Goal: Task Accomplishment & Management: Complete application form

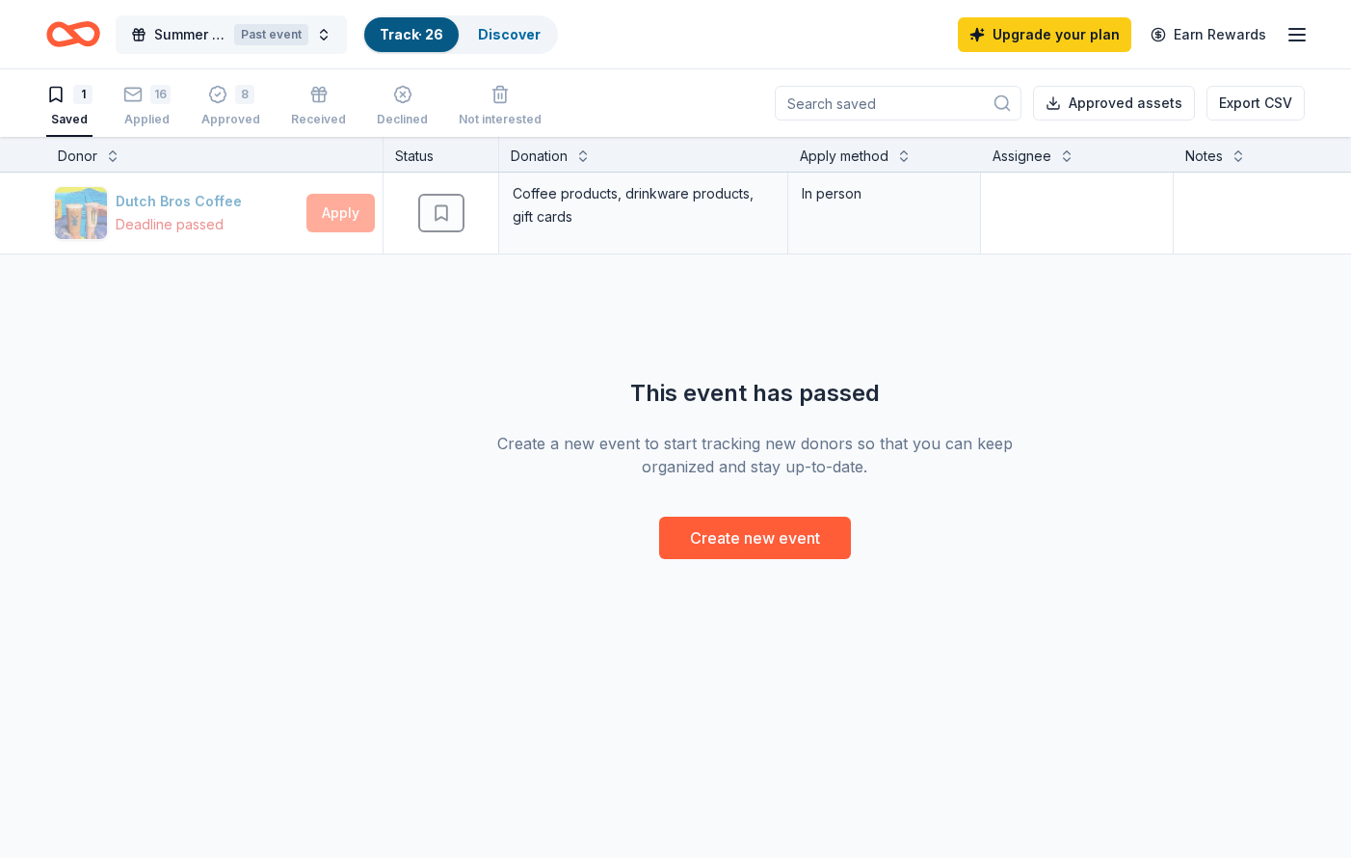
click at [210, 52] on button "Summer You Belong Takeover Past event" at bounding box center [231, 34] width 231 height 39
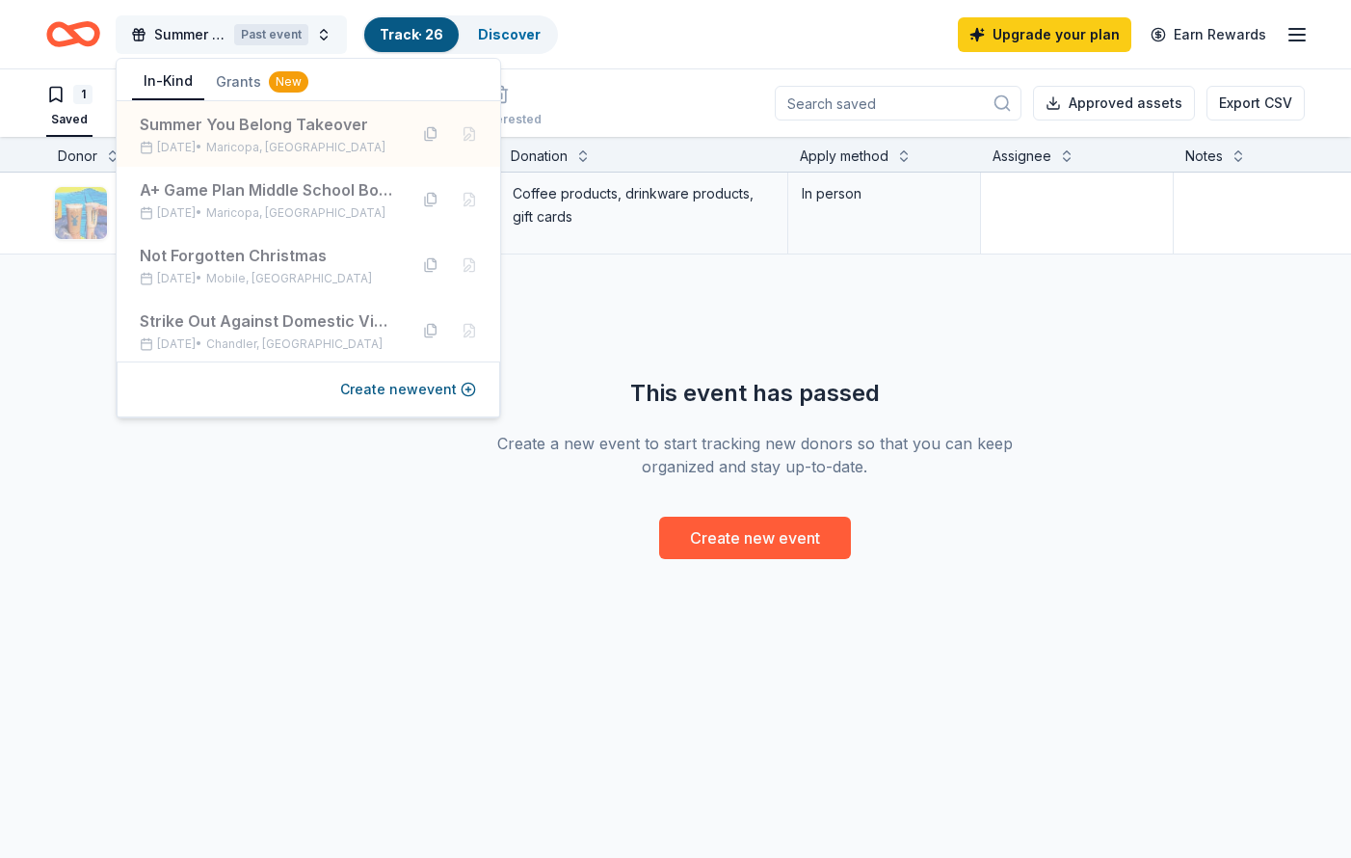
click at [212, 47] on button "Summer You Belong Takeover Past event" at bounding box center [231, 34] width 231 height 39
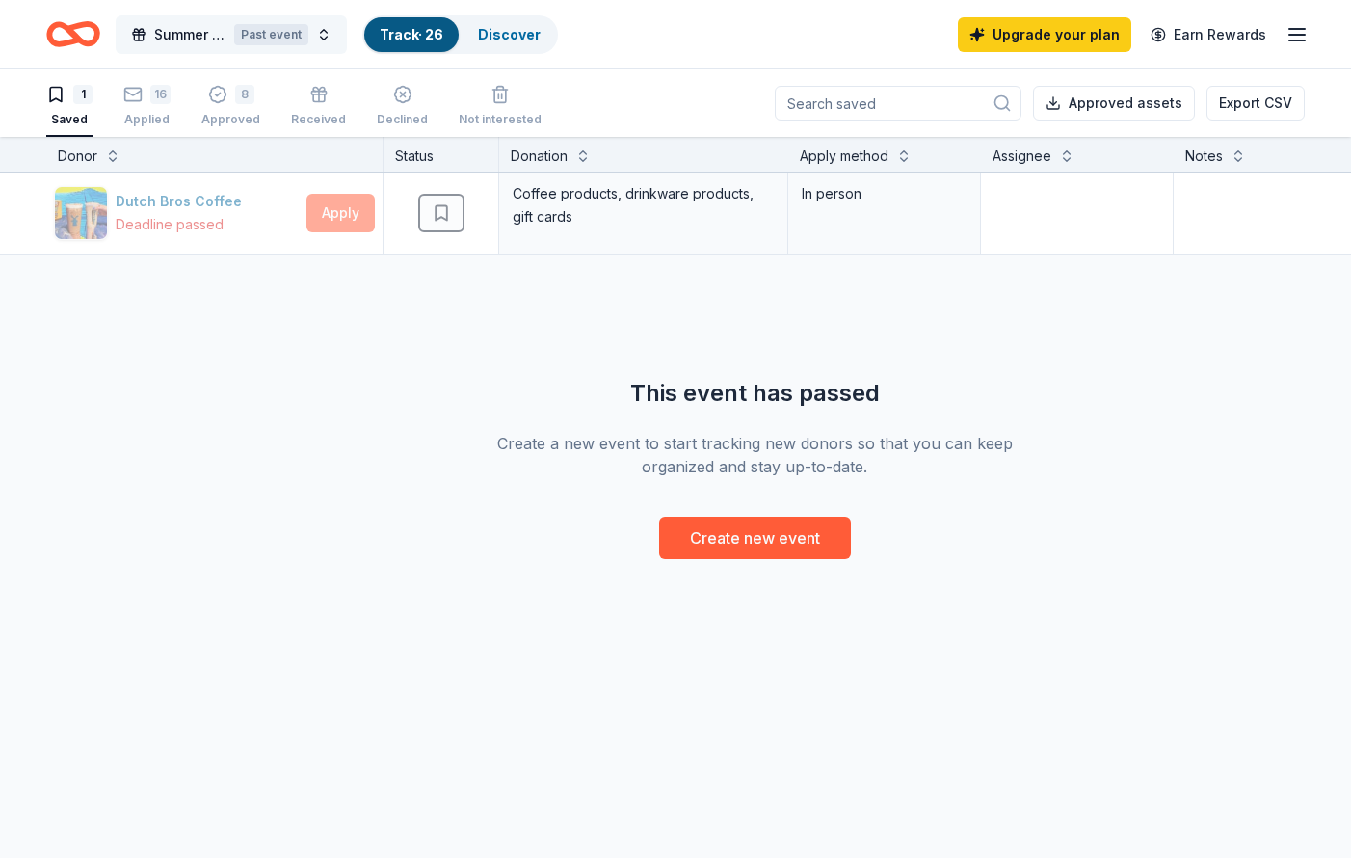
click at [211, 40] on span "Summer You Belong Takeover" at bounding box center [190, 34] width 72 height 23
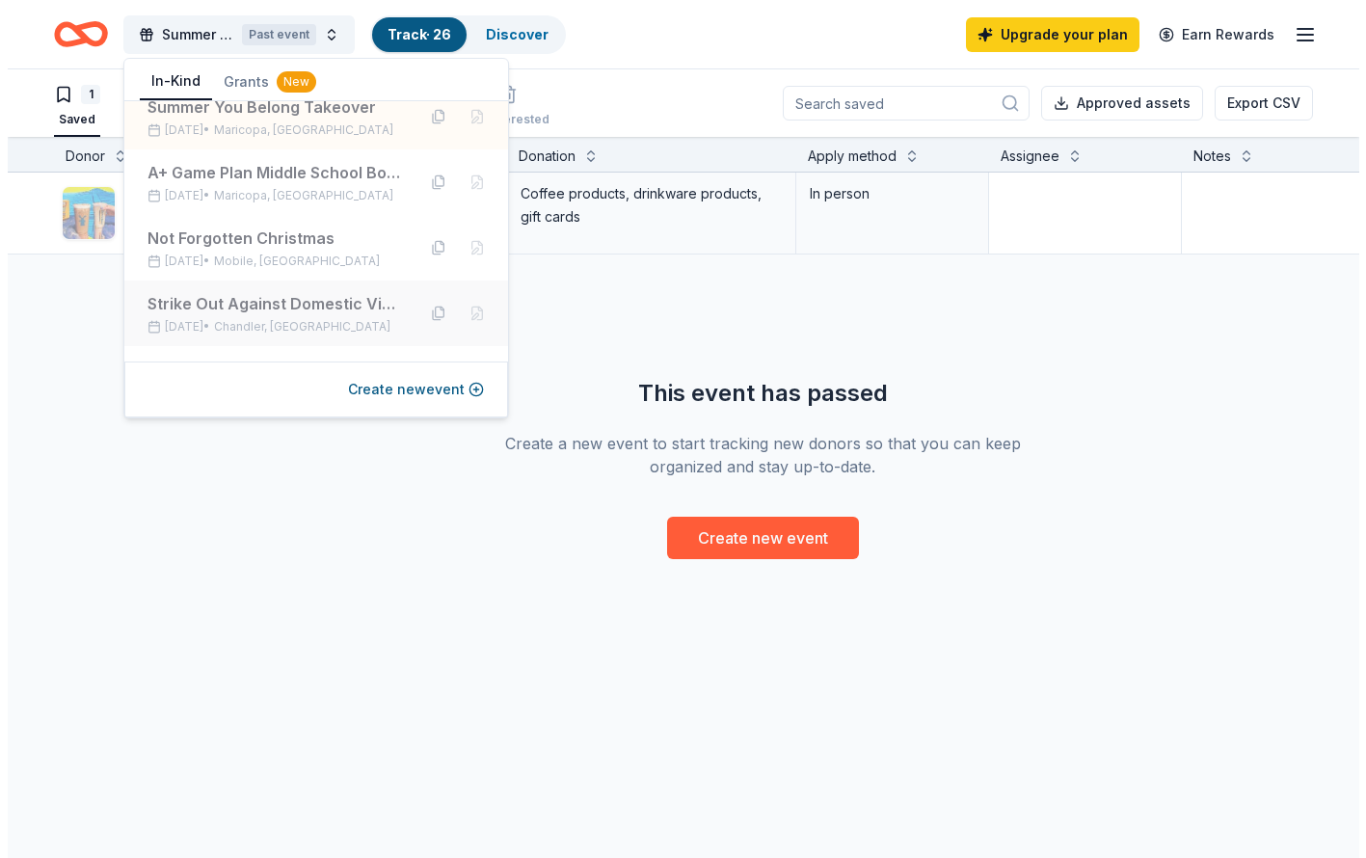
scroll to position [23, 0]
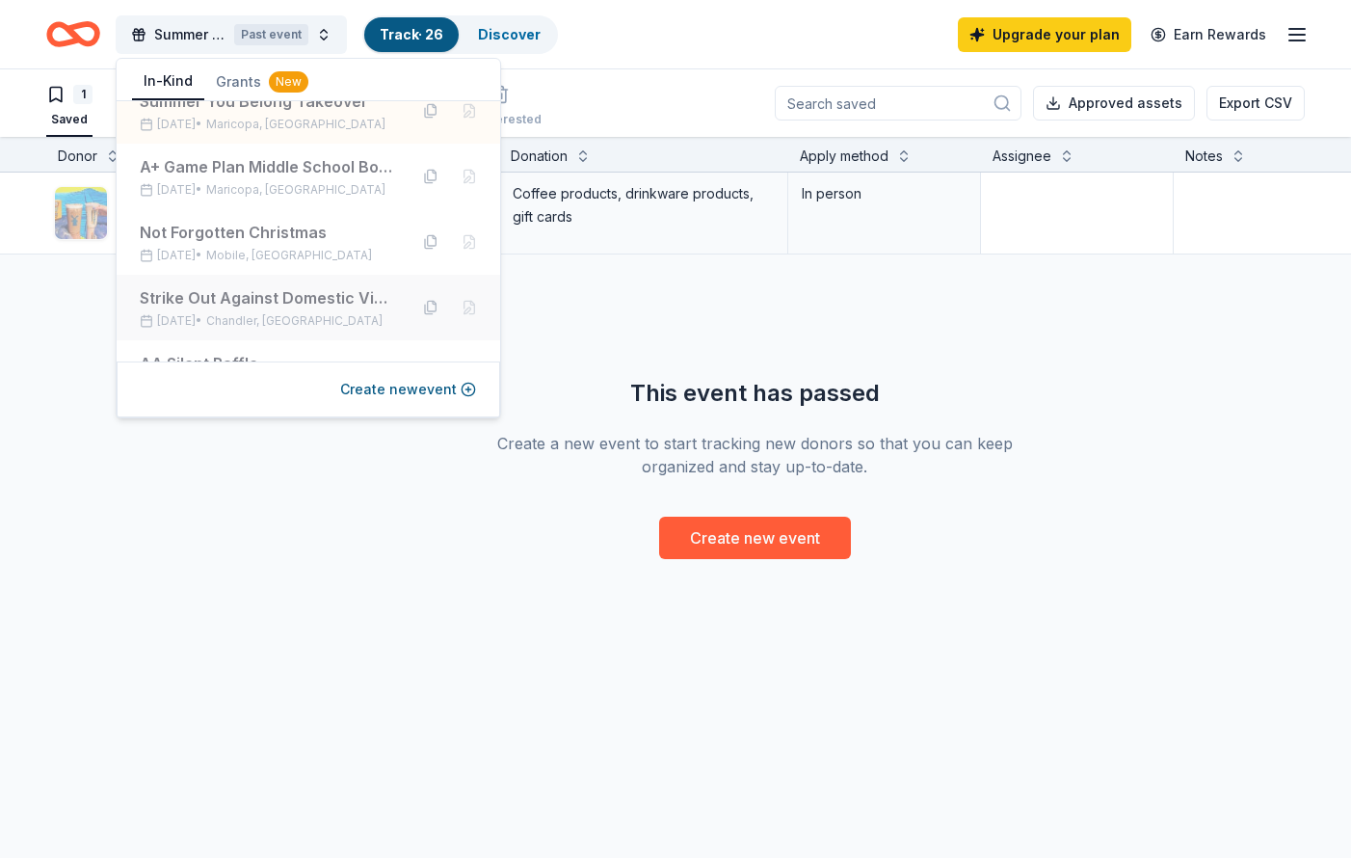
click at [277, 301] on div "Strike Out Against Domestic Violence" at bounding box center [266, 297] width 253 height 23
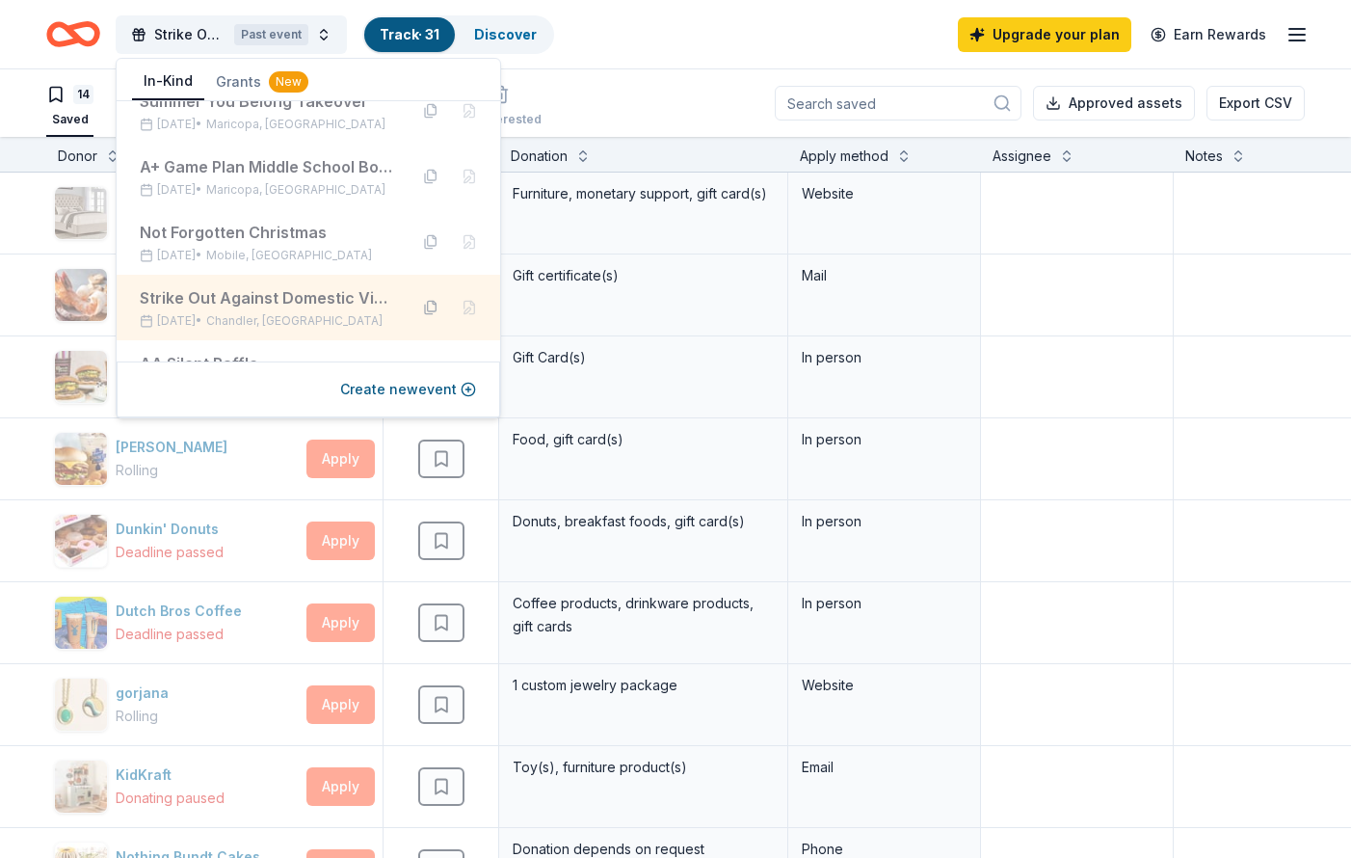
click at [417, 303] on button at bounding box center [430, 307] width 31 height 31
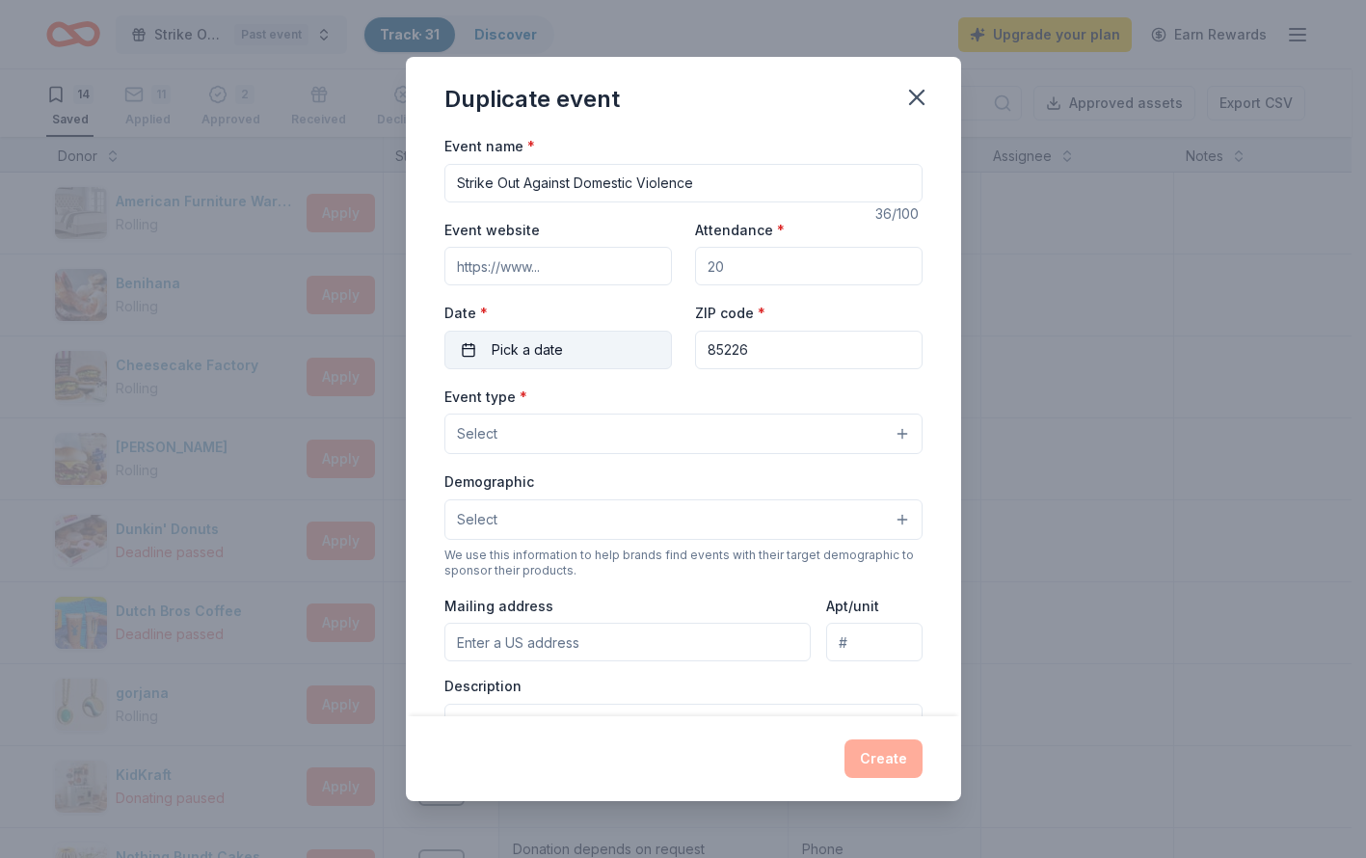
click at [549, 354] on span "Pick a date" at bounding box center [527, 349] width 71 height 23
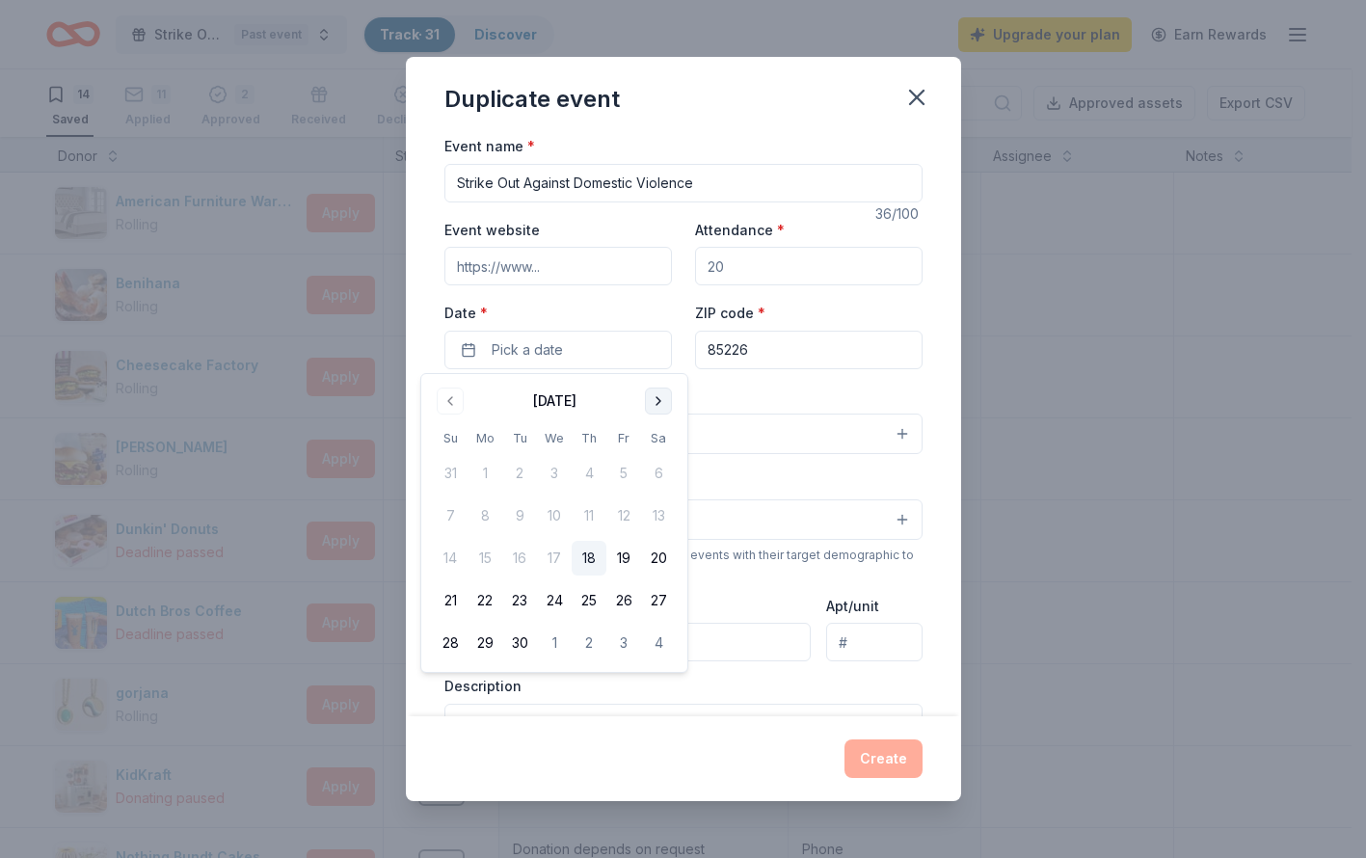
click at [666, 391] on button "Go to next month" at bounding box center [658, 400] width 27 height 27
click at [664, 595] on button "25" at bounding box center [658, 600] width 35 height 35
click at [695, 302] on div "ZIP code * 85226" at bounding box center [808, 335] width 227 height 68
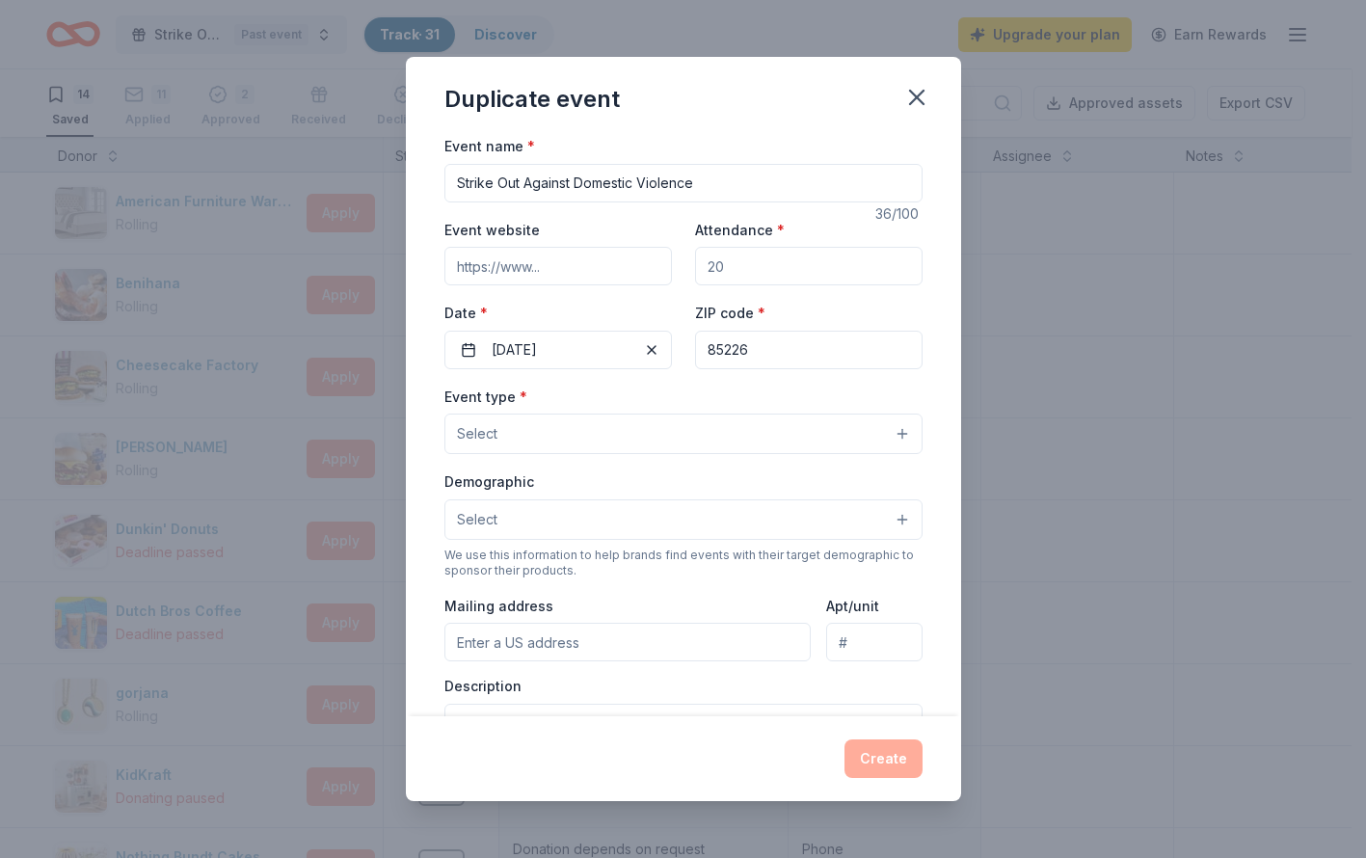
click at [571, 269] on input "Event website" at bounding box center [557, 266] width 227 height 39
click at [665, 224] on div "Event website Attendance * Date * [DATE] ZIP code * 85226" at bounding box center [683, 293] width 478 height 151
click at [709, 268] on input "Attendance *" at bounding box center [808, 266] width 227 height 39
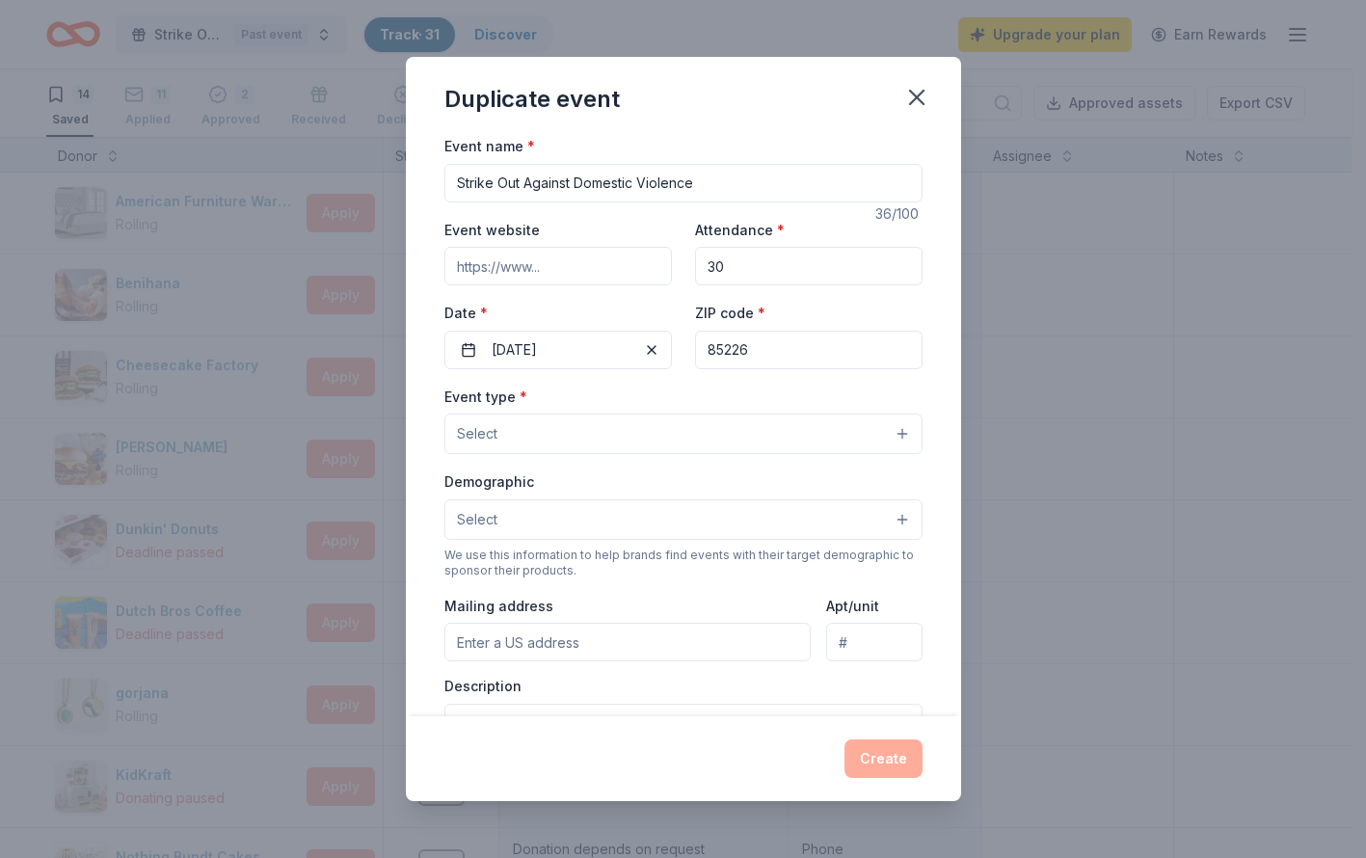
type input "30"
click at [577, 422] on button "Select" at bounding box center [683, 434] width 478 height 40
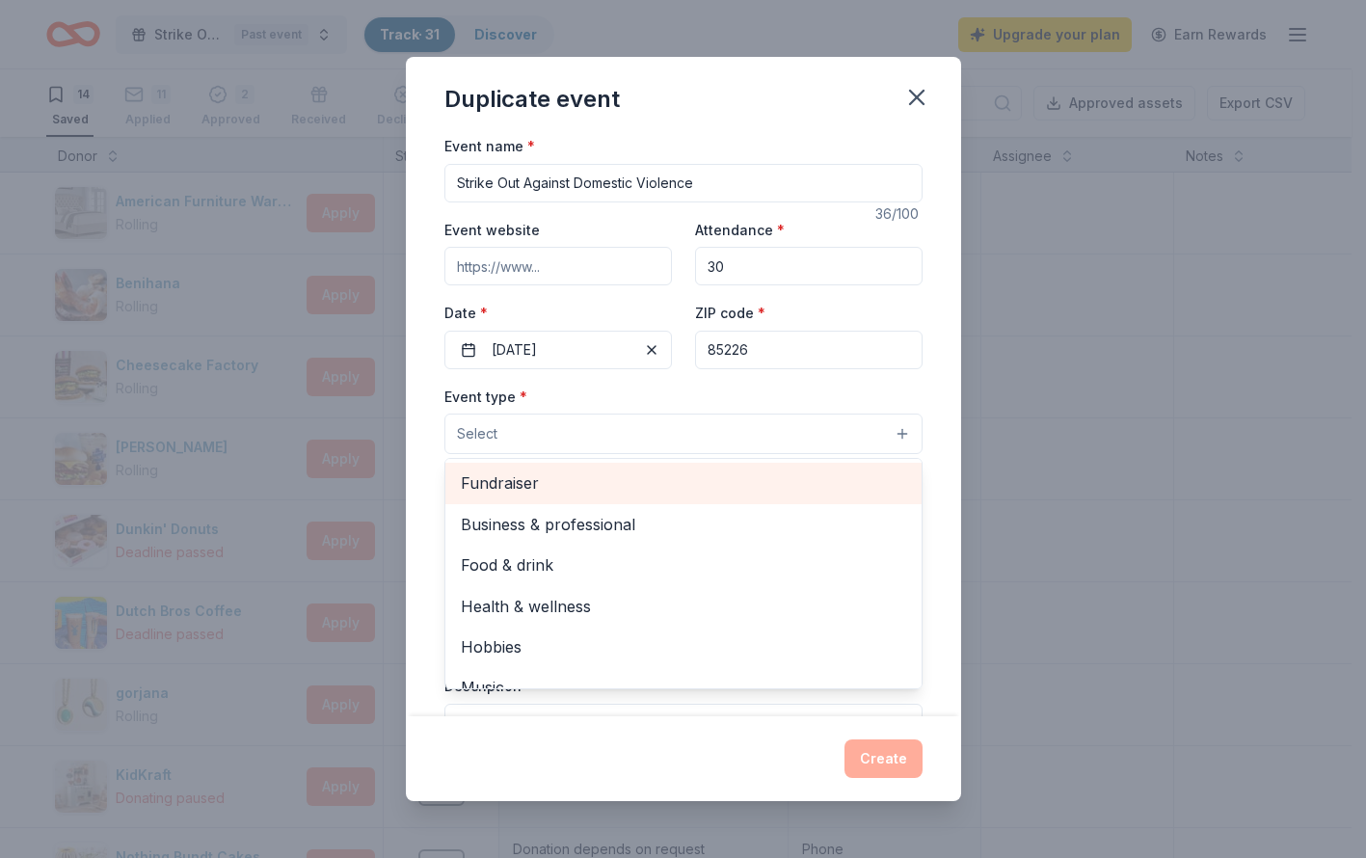
click at [575, 474] on span "Fundraiser" at bounding box center [683, 482] width 445 height 25
click at [575, 512] on span "Business & professional" at bounding box center [683, 524] width 445 height 25
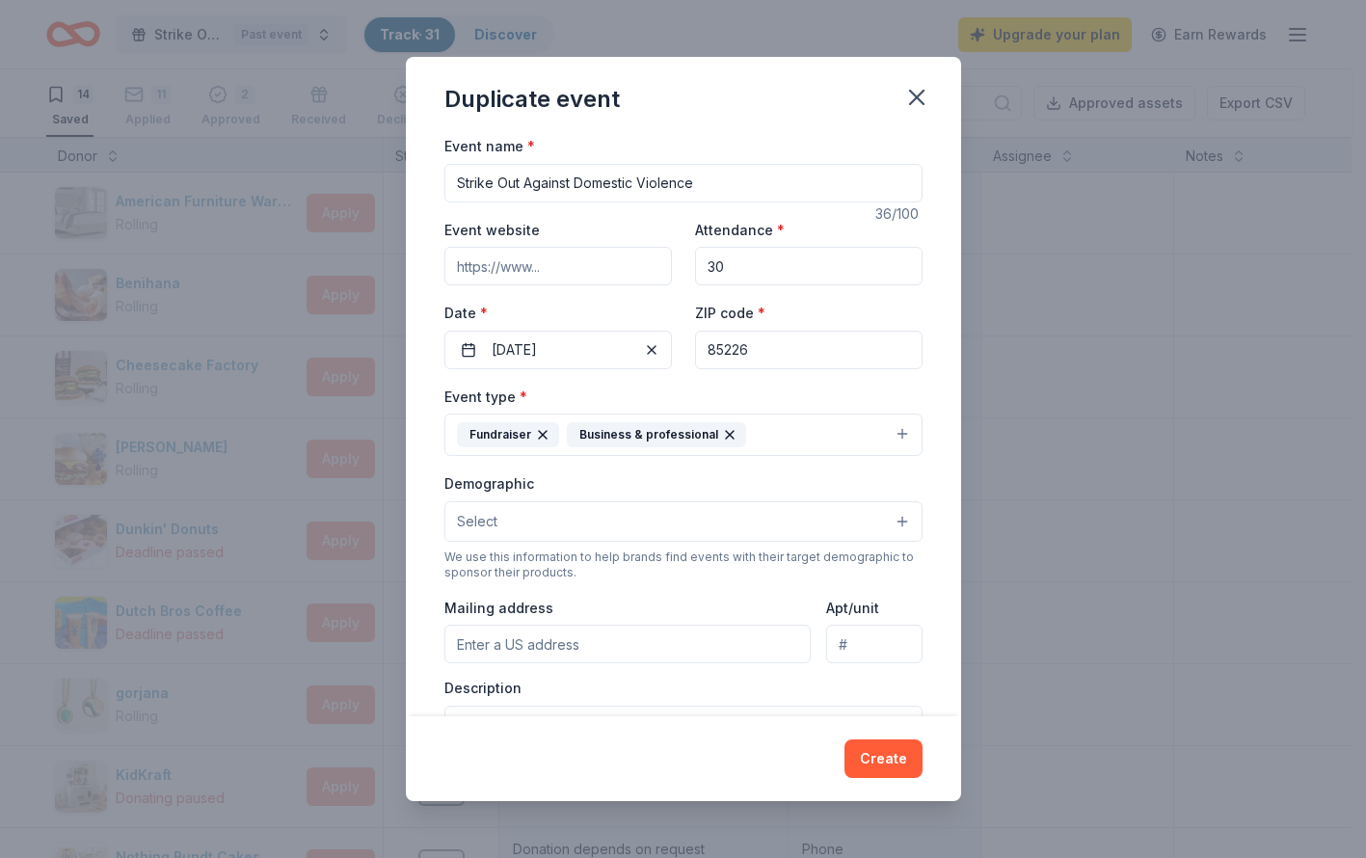
click at [722, 430] on icon "button" at bounding box center [729, 434] width 15 height 15
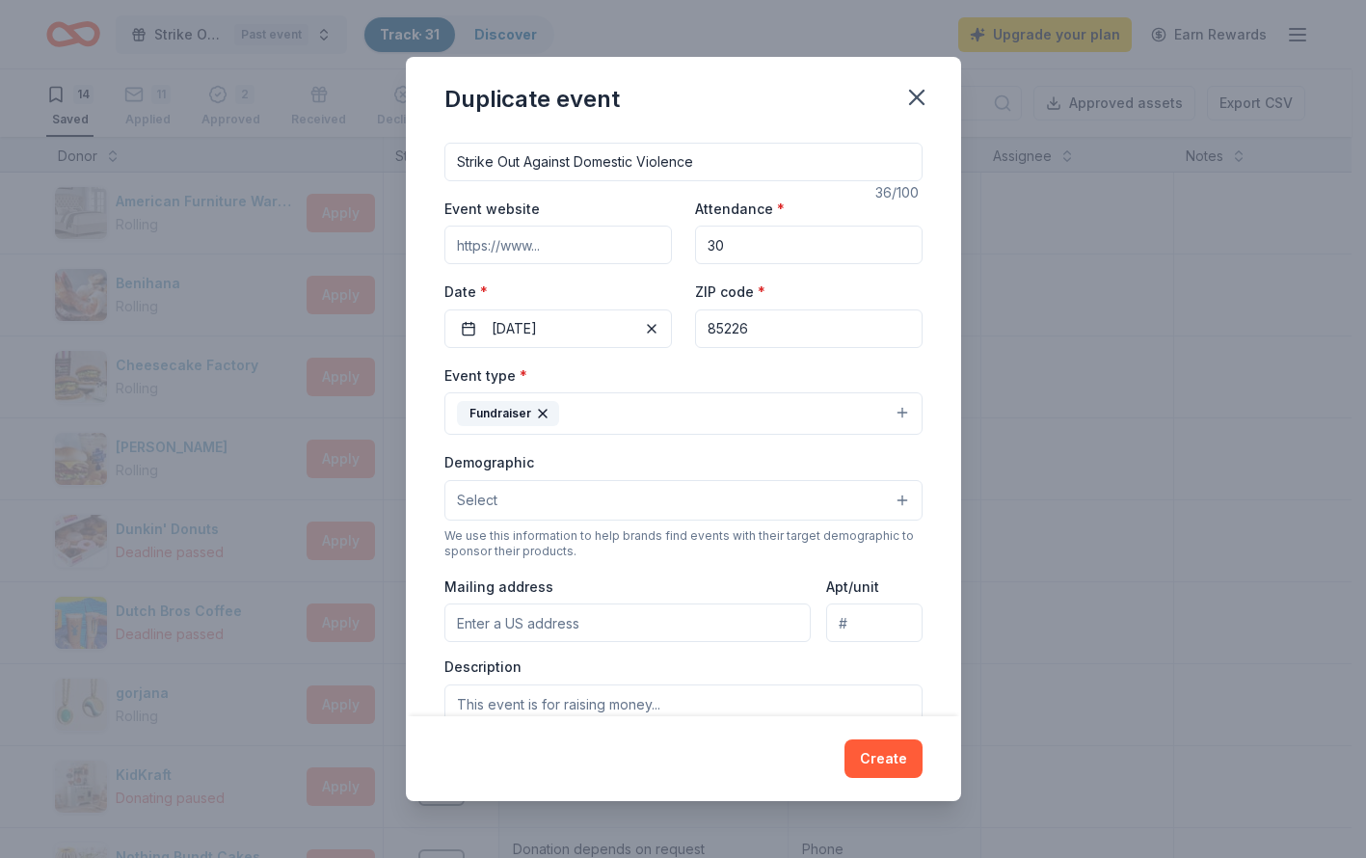
scroll to position [26, 0]
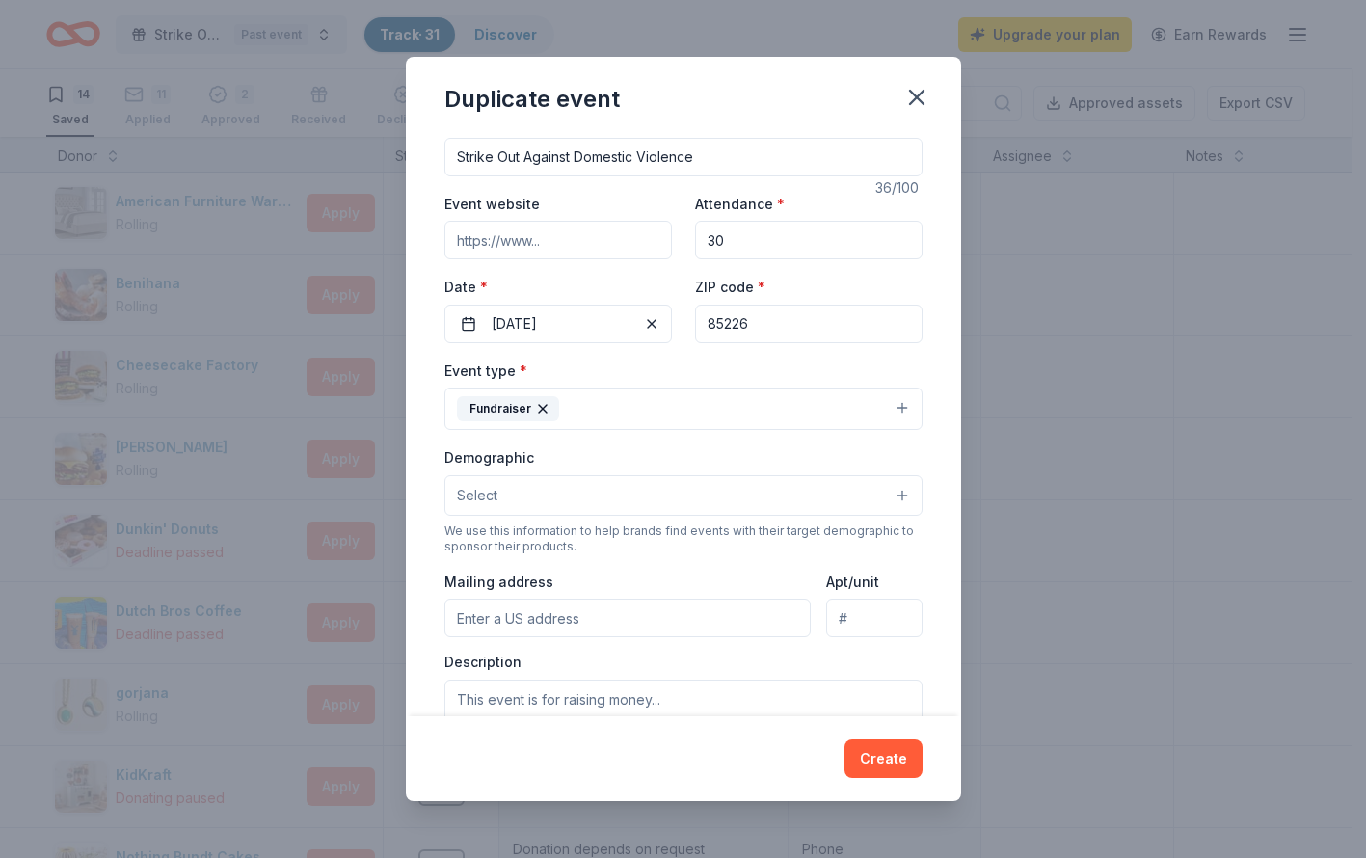
click at [729, 473] on div "Demographic Select" at bounding box center [683, 480] width 478 height 70
click at [726, 488] on button "Select" at bounding box center [683, 495] width 478 height 40
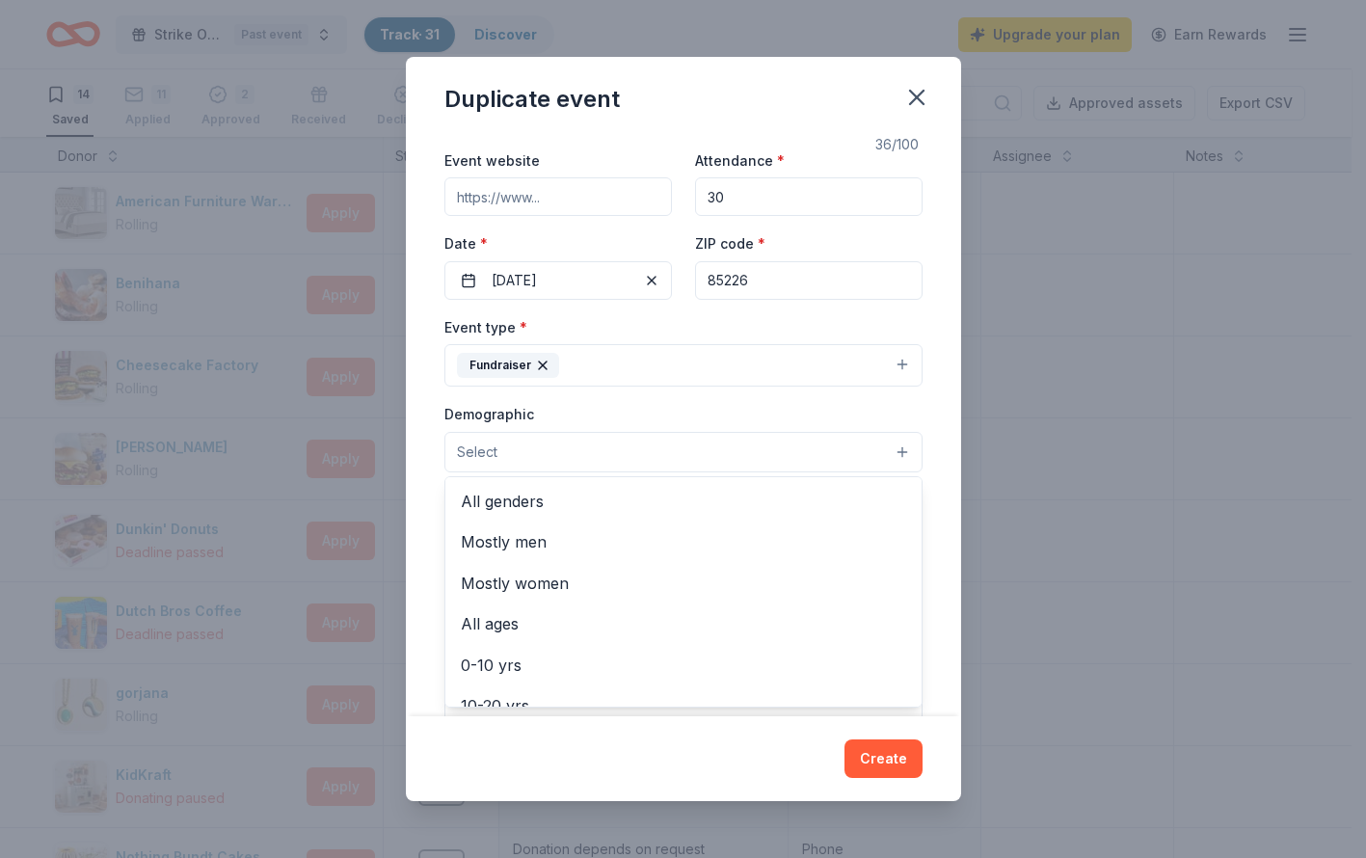
scroll to position [132, 0]
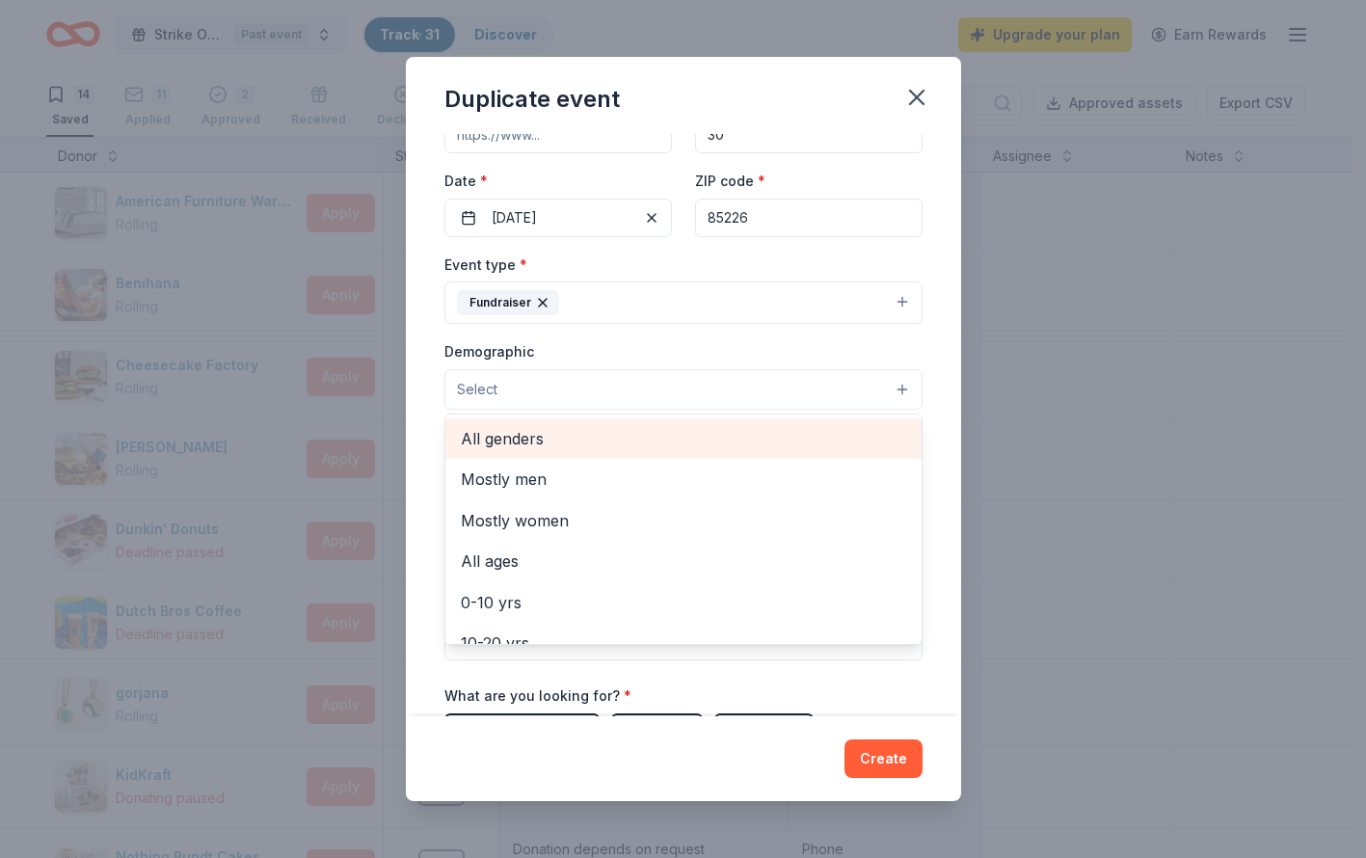
click at [542, 436] on span "All genders" at bounding box center [683, 438] width 445 height 25
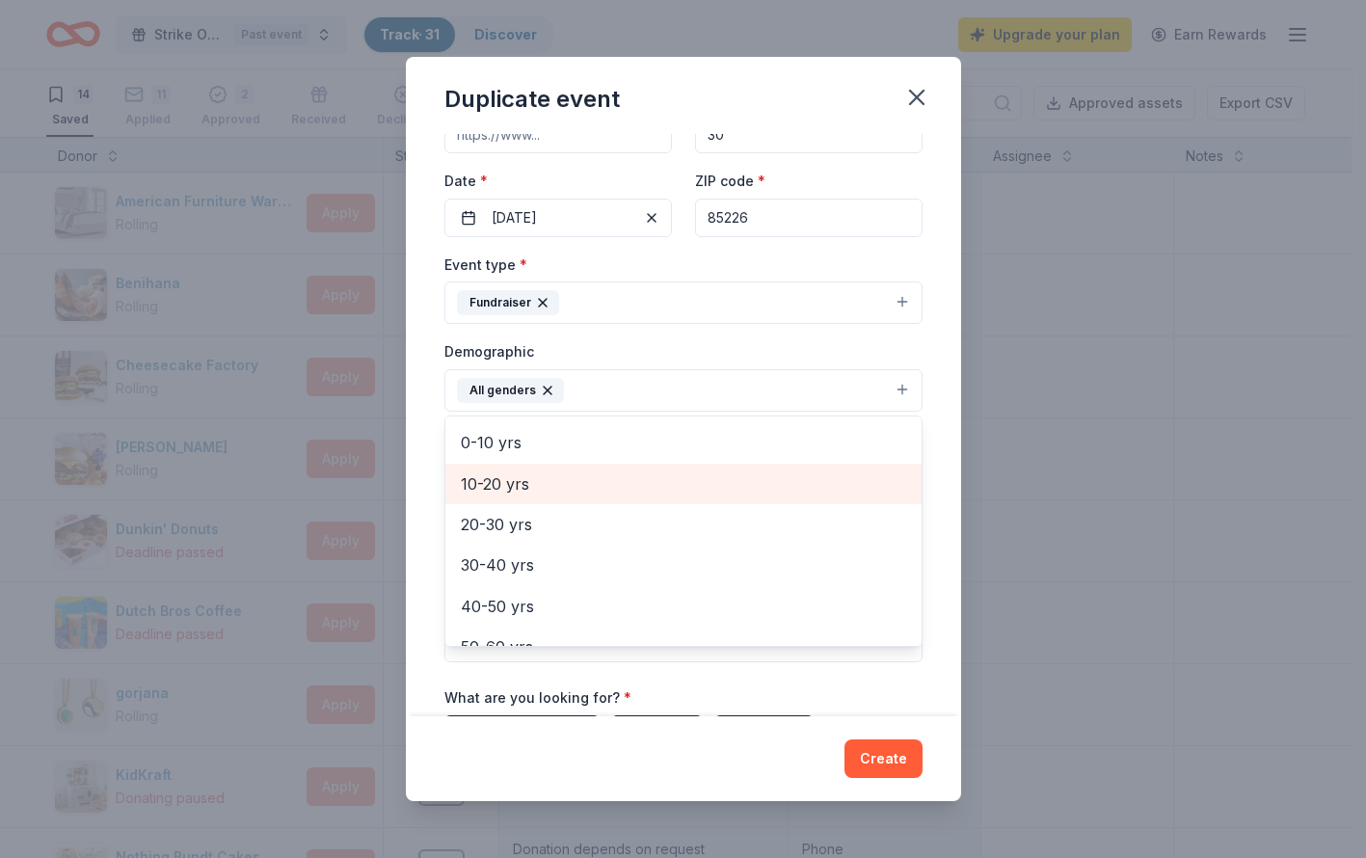
scroll to position [121, 0]
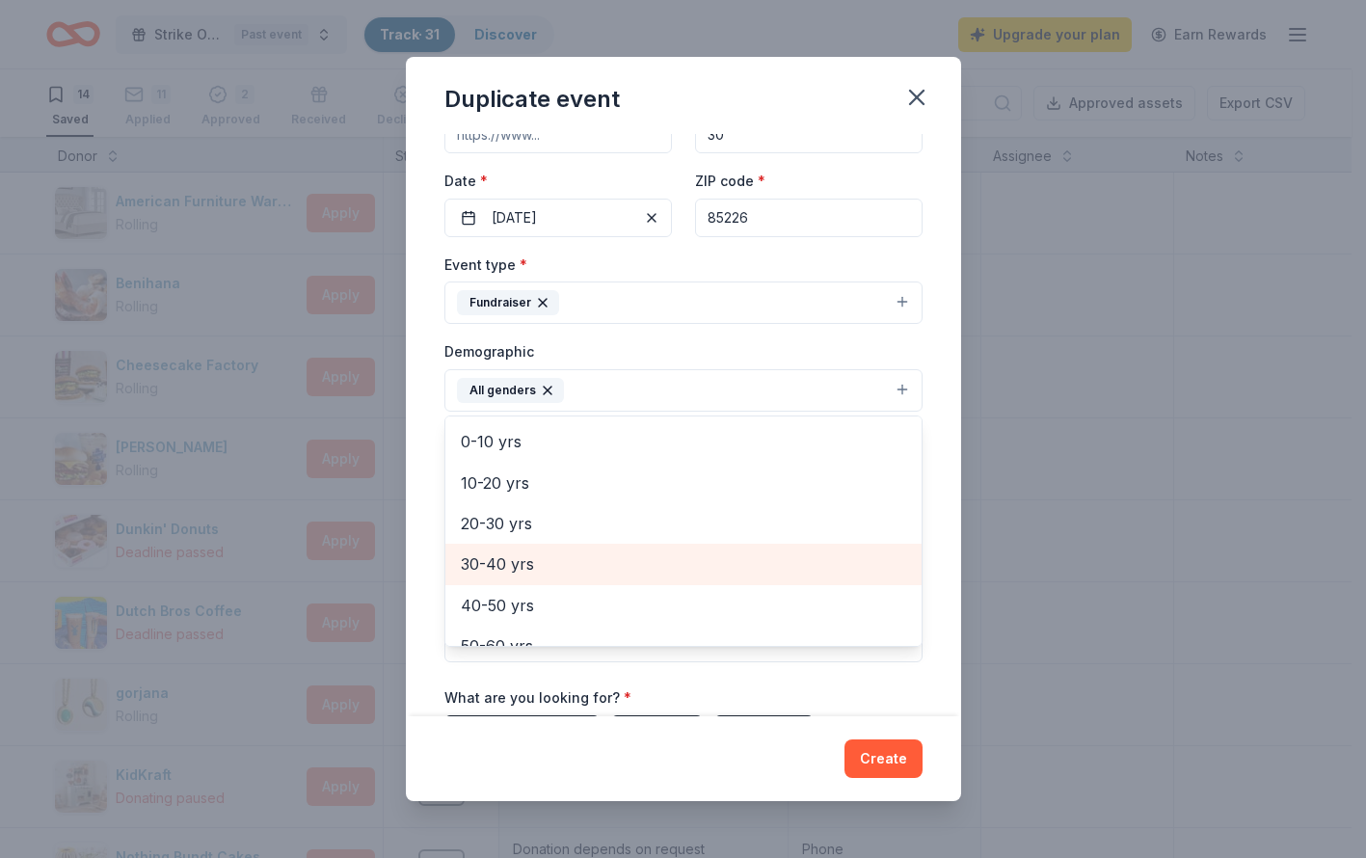
click at [544, 556] on span "30-40 yrs" at bounding box center [683, 563] width 445 height 25
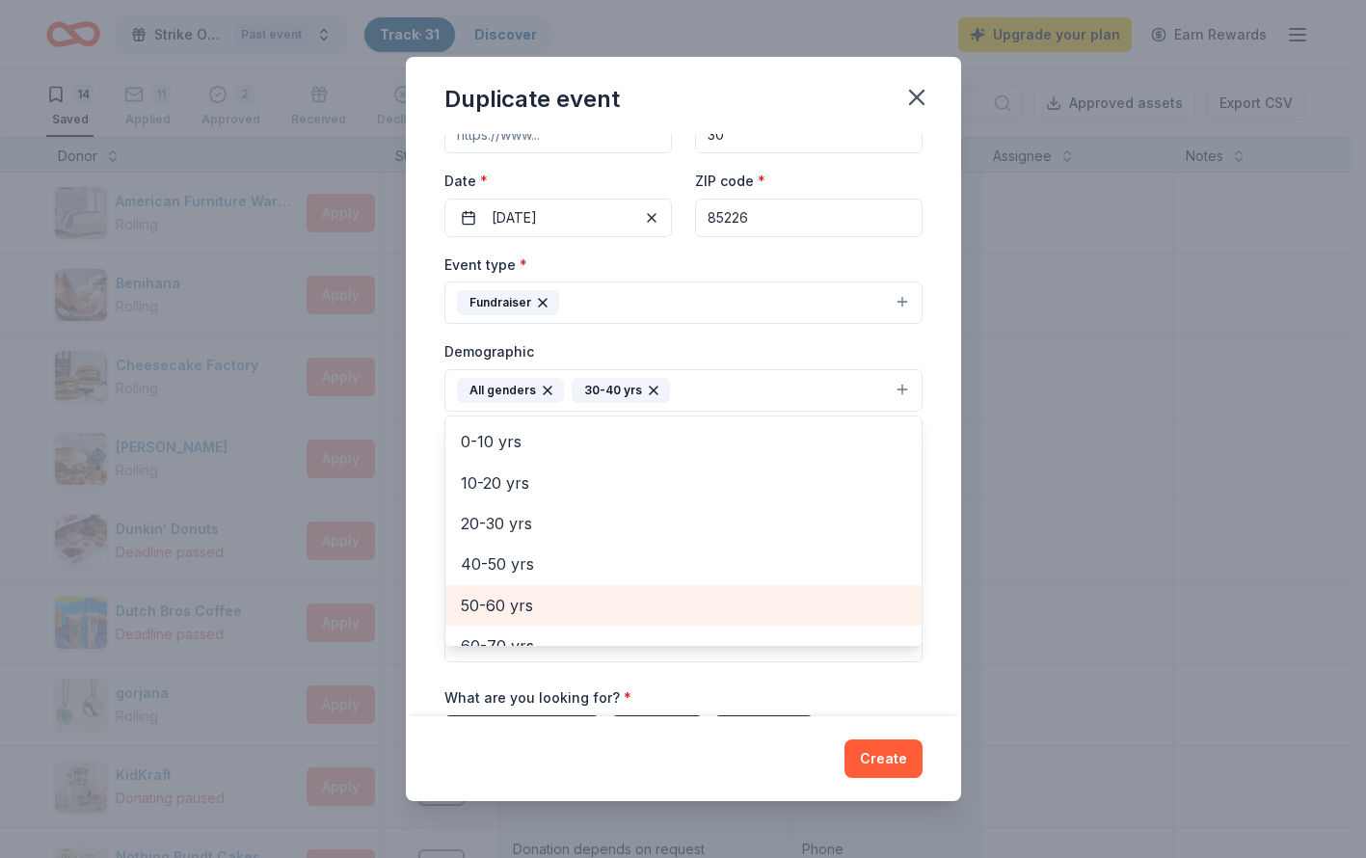
click at [544, 596] on span "50-60 yrs" at bounding box center [683, 605] width 445 height 25
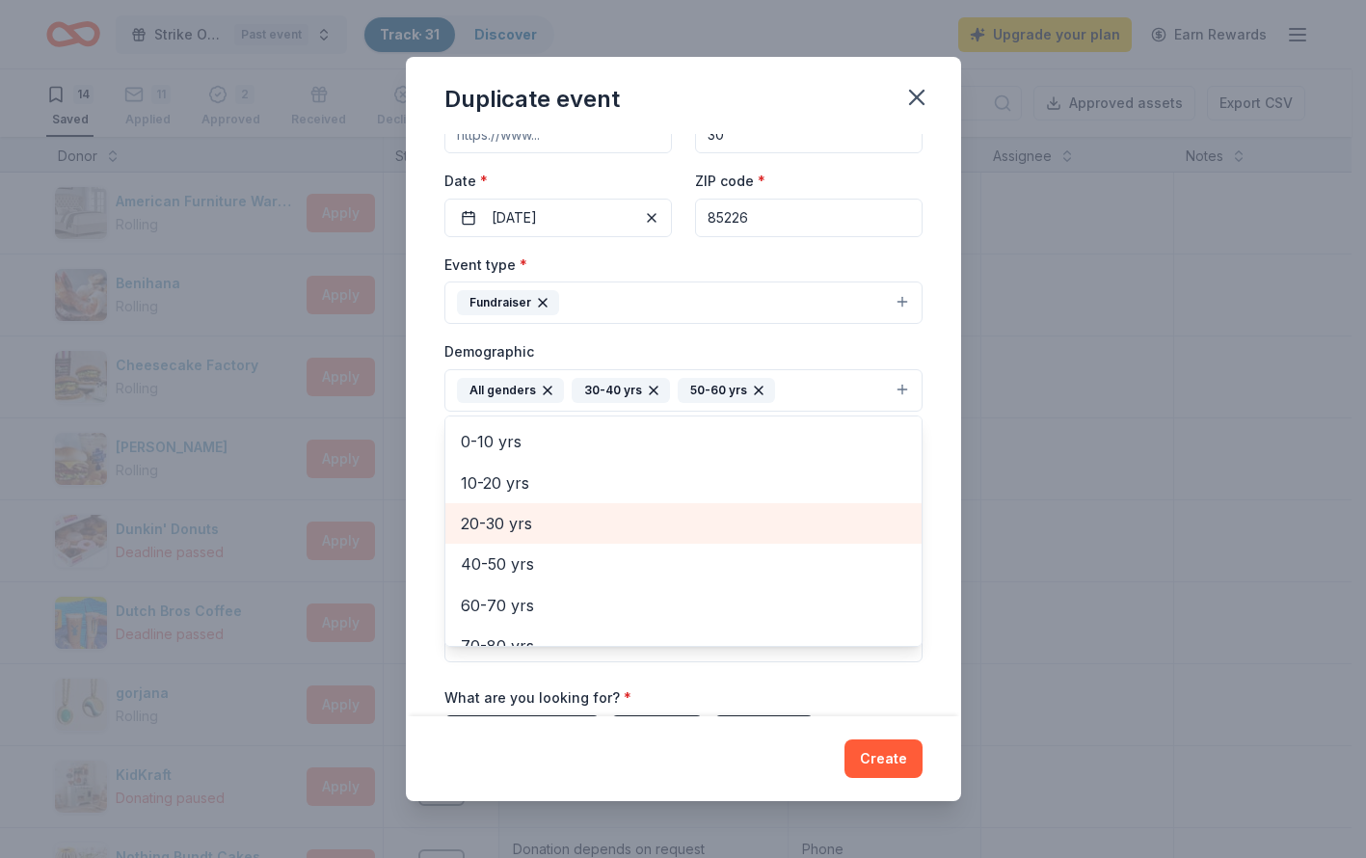
click at [524, 518] on span "20-30 yrs" at bounding box center [683, 523] width 445 height 25
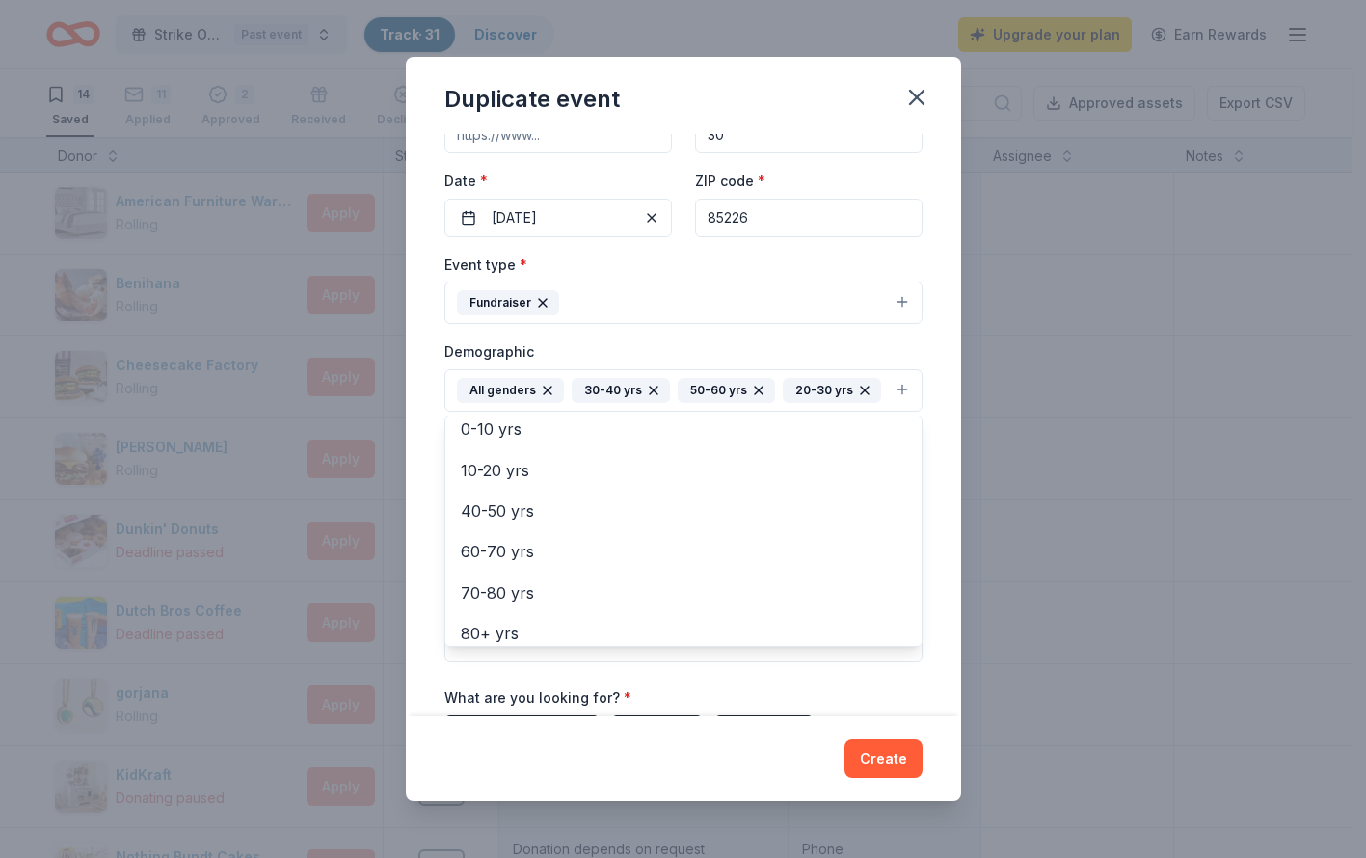
scroll to position [138, 0]
click at [895, 357] on div "Demographic All genders 30-40 yrs 50-60 yrs 20-30 yrs Mostly men Mostly women A…" at bounding box center [683, 375] width 478 height 72
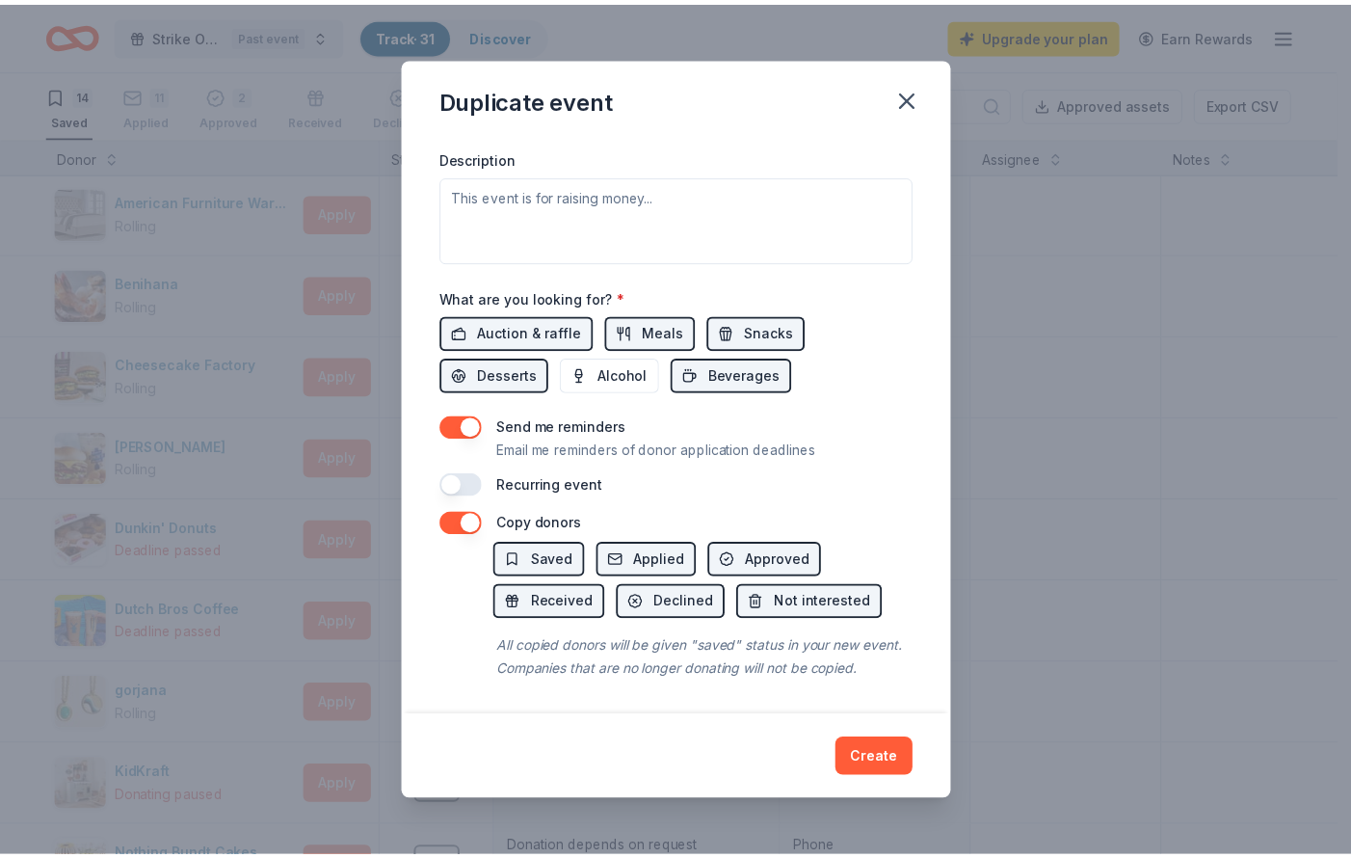
scroll to position [588, 0]
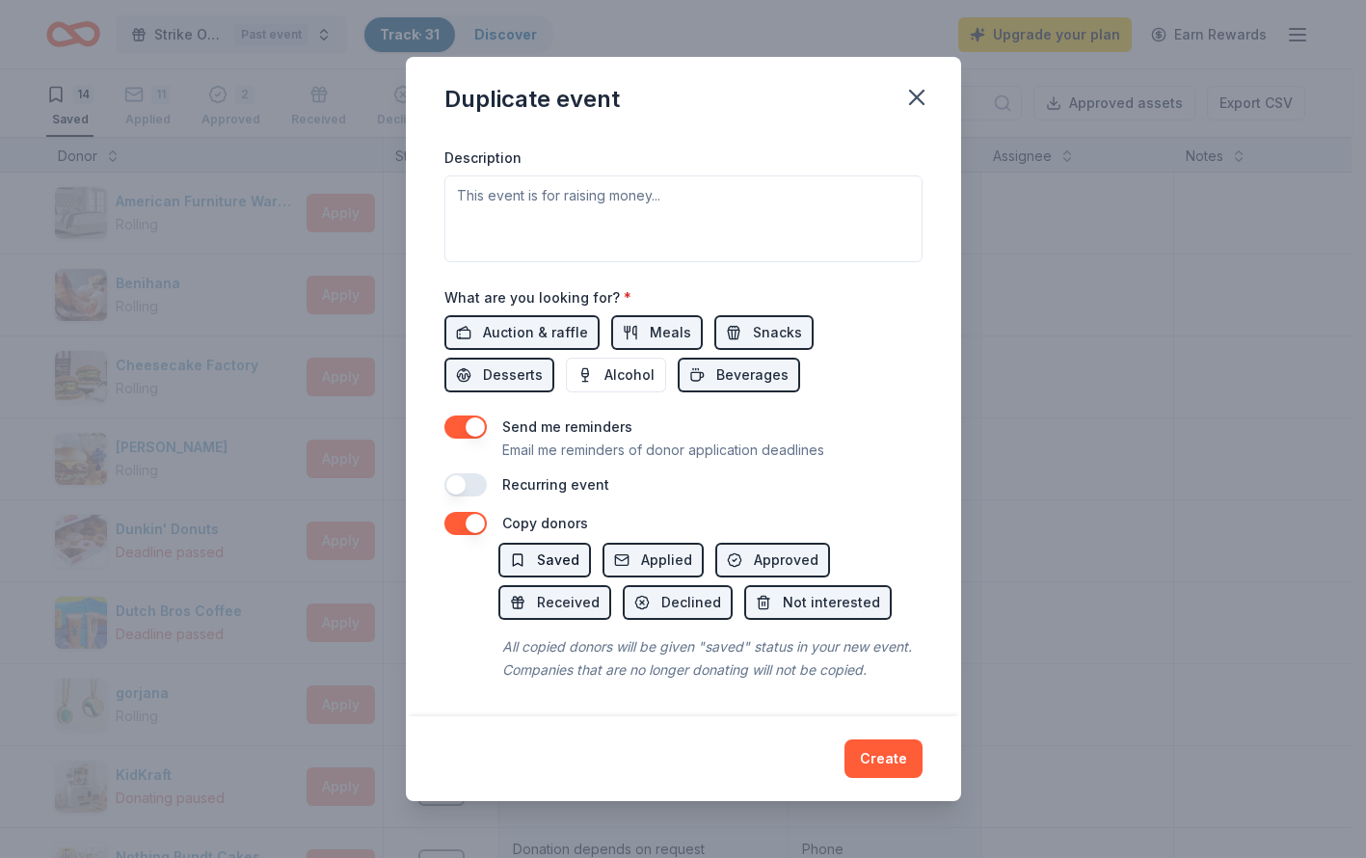
click at [554, 548] on span "Saved" at bounding box center [558, 559] width 42 height 23
click at [629, 543] on button "Applied" at bounding box center [652, 560] width 101 height 35
click at [764, 548] on span "Approved" at bounding box center [786, 559] width 65 height 23
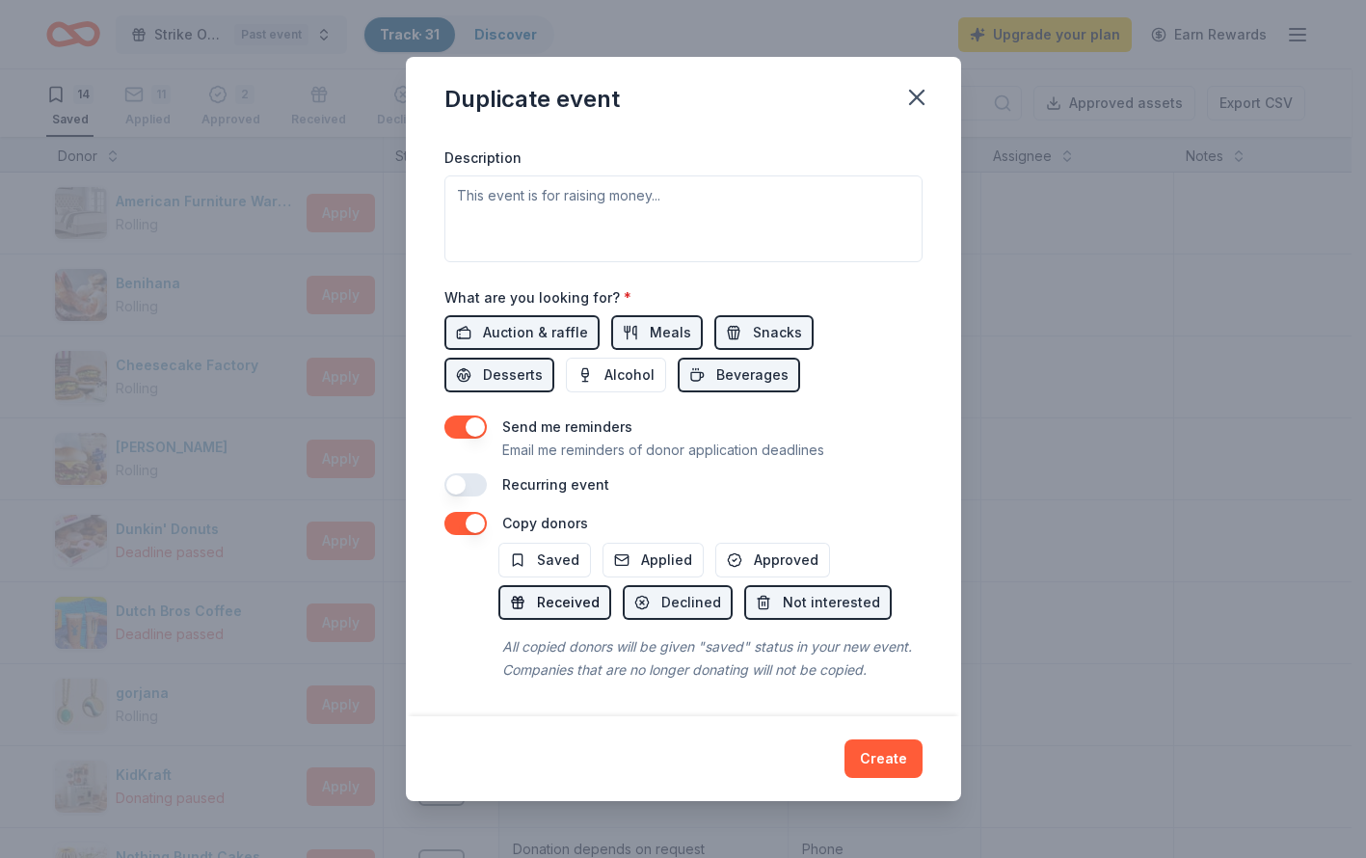
click at [579, 591] on span "Received" at bounding box center [568, 602] width 63 height 23
click at [513, 321] on span "Auction & raffle" at bounding box center [535, 332] width 105 height 23
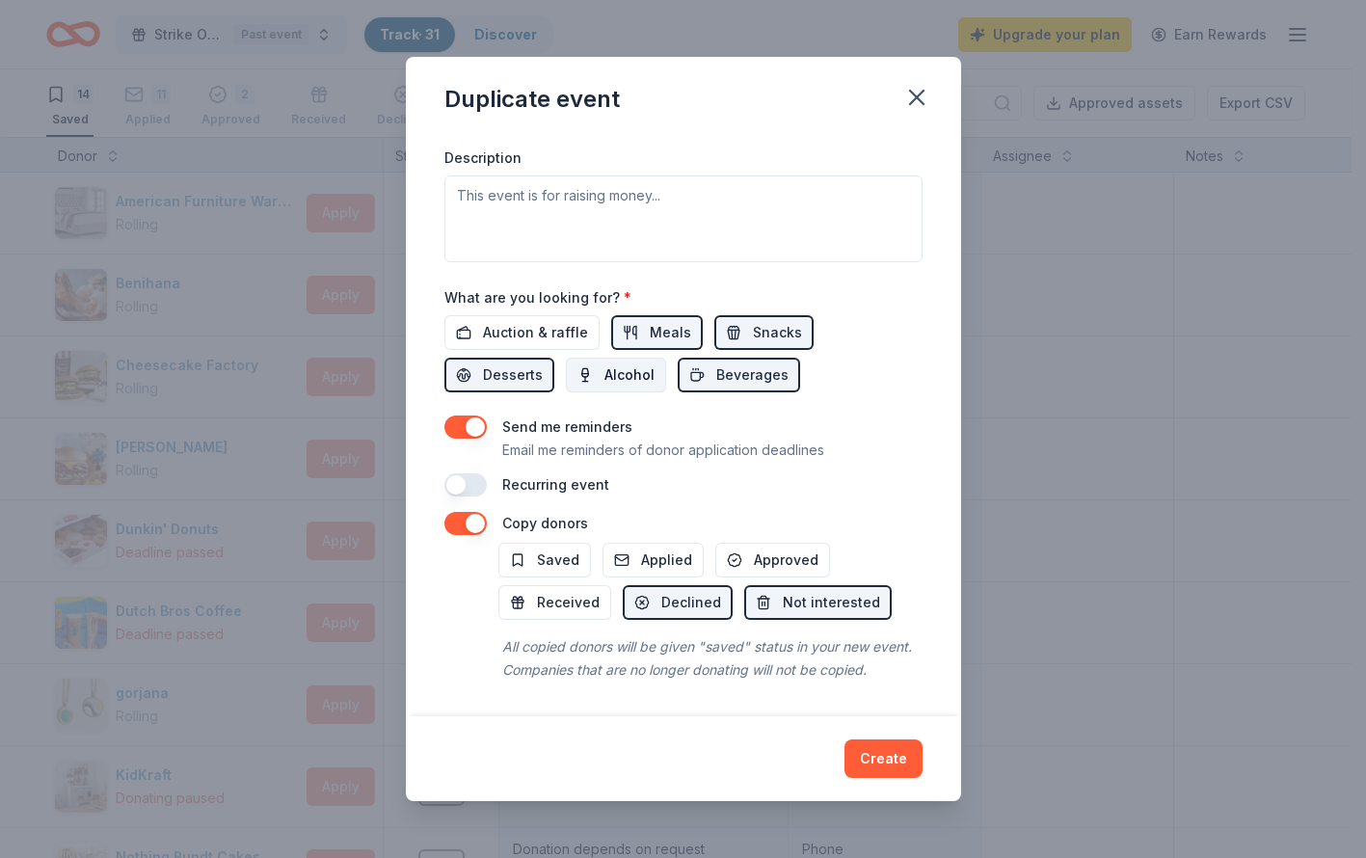
click at [597, 361] on button "Alcohol" at bounding box center [616, 375] width 100 height 35
click at [543, 321] on span "Auction & raffle" at bounding box center [535, 332] width 105 height 23
click at [548, 321] on span "Auction & raffle" at bounding box center [535, 332] width 105 height 23
click at [611, 363] on span "Alcohol" at bounding box center [629, 374] width 50 height 23
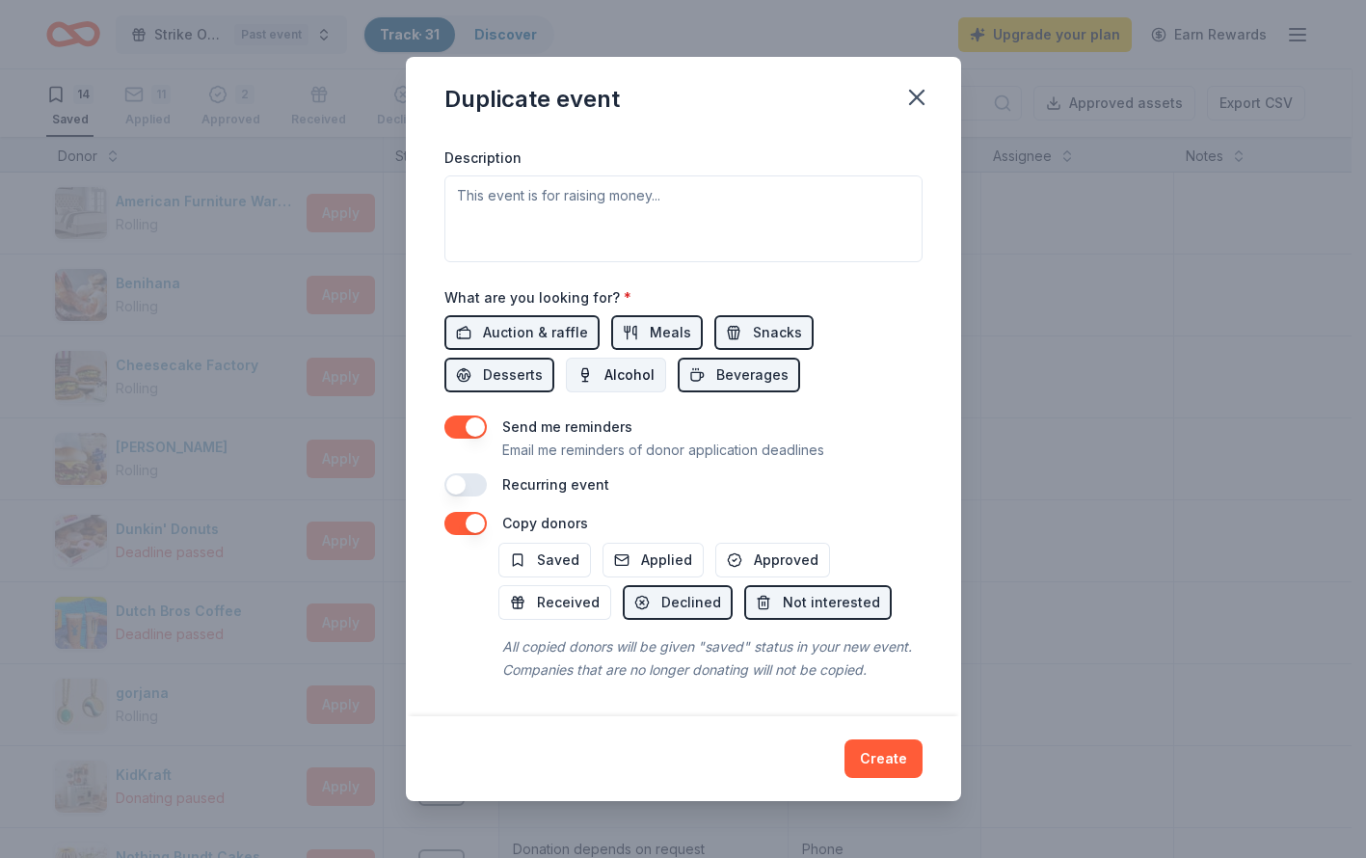
click at [600, 358] on button "Alcohol" at bounding box center [616, 375] width 100 height 35
click at [909, 747] on button "Create" at bounding box center [883, 758] width 78 height 39
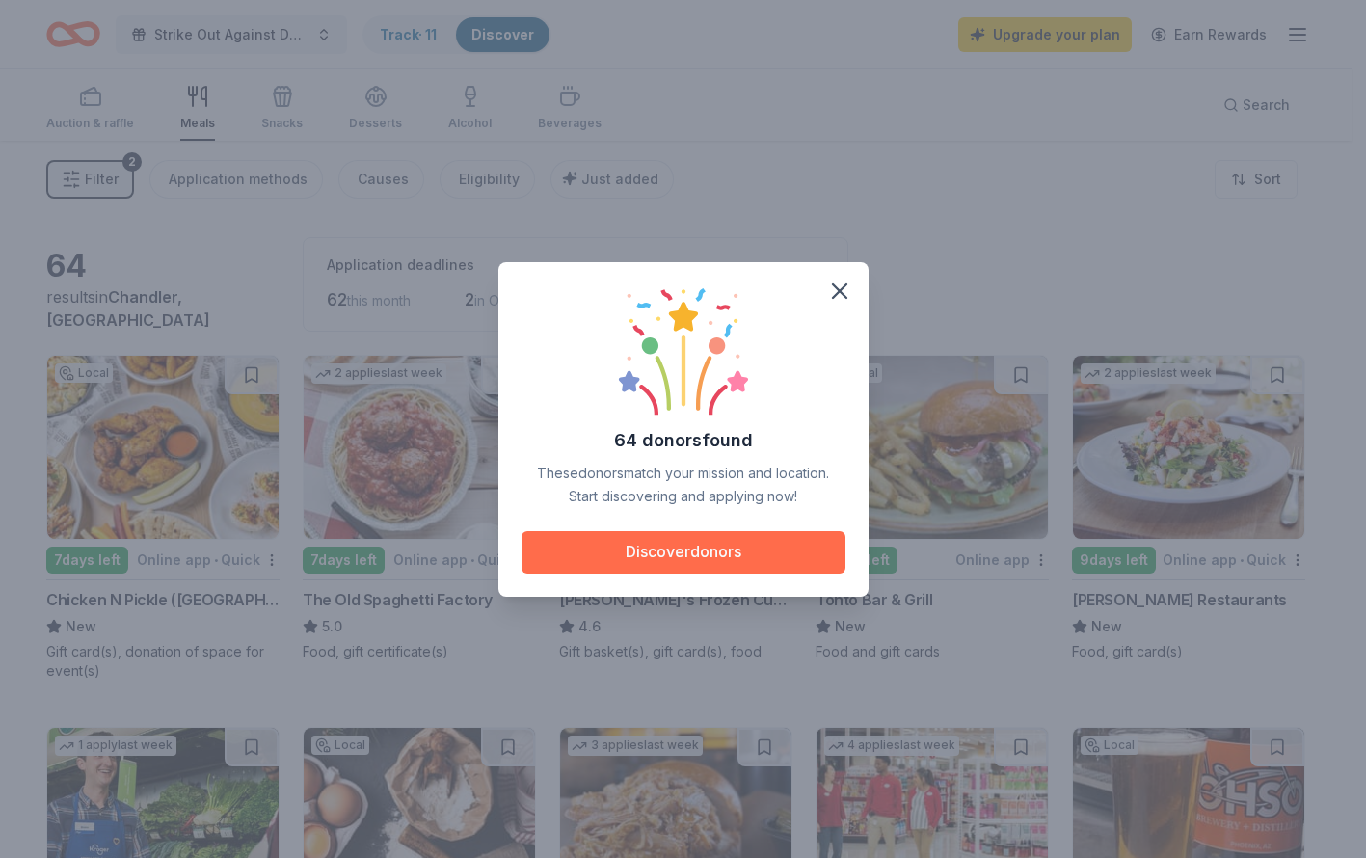
click at [737, 552] on button "Discover donors" at bounding box center [683, 552] width 324 height 42
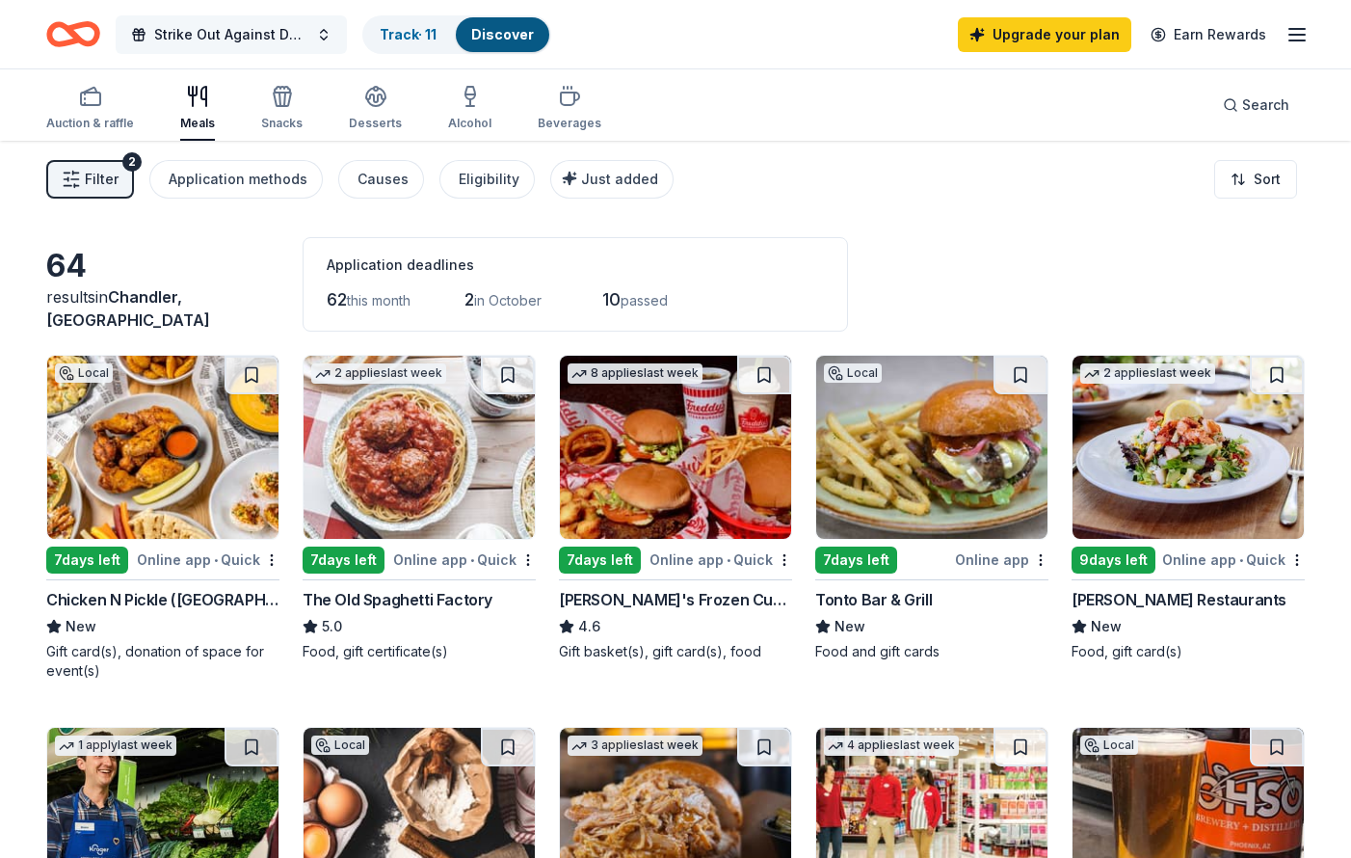
click at [140, 31] on span "button" at bounding box center [138, 34] width 15 height 15
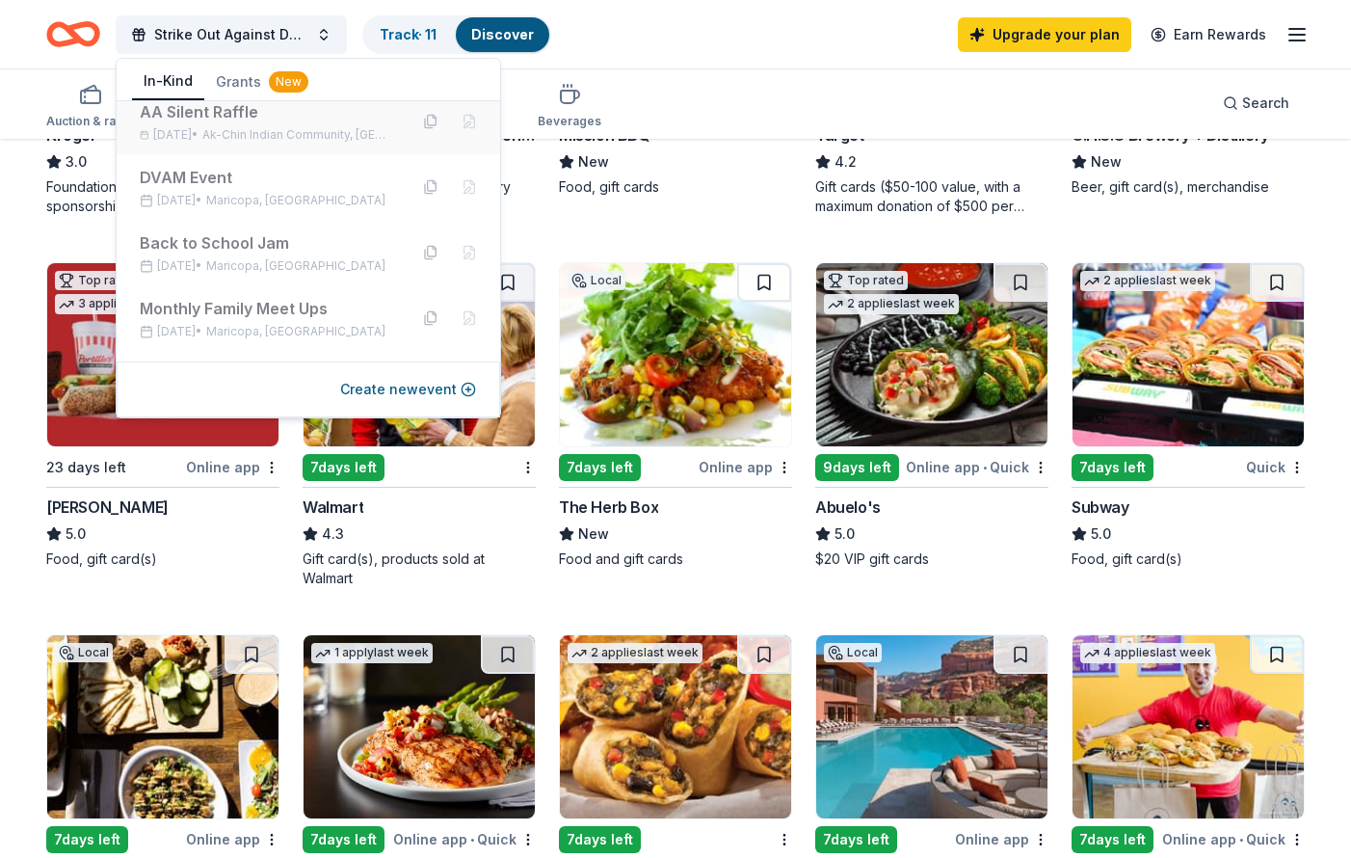
scroll to position [342, 0]
click at [284, 119] on div "AA Silent Raffle" at bounding box center [266, 110] width 253 height 23
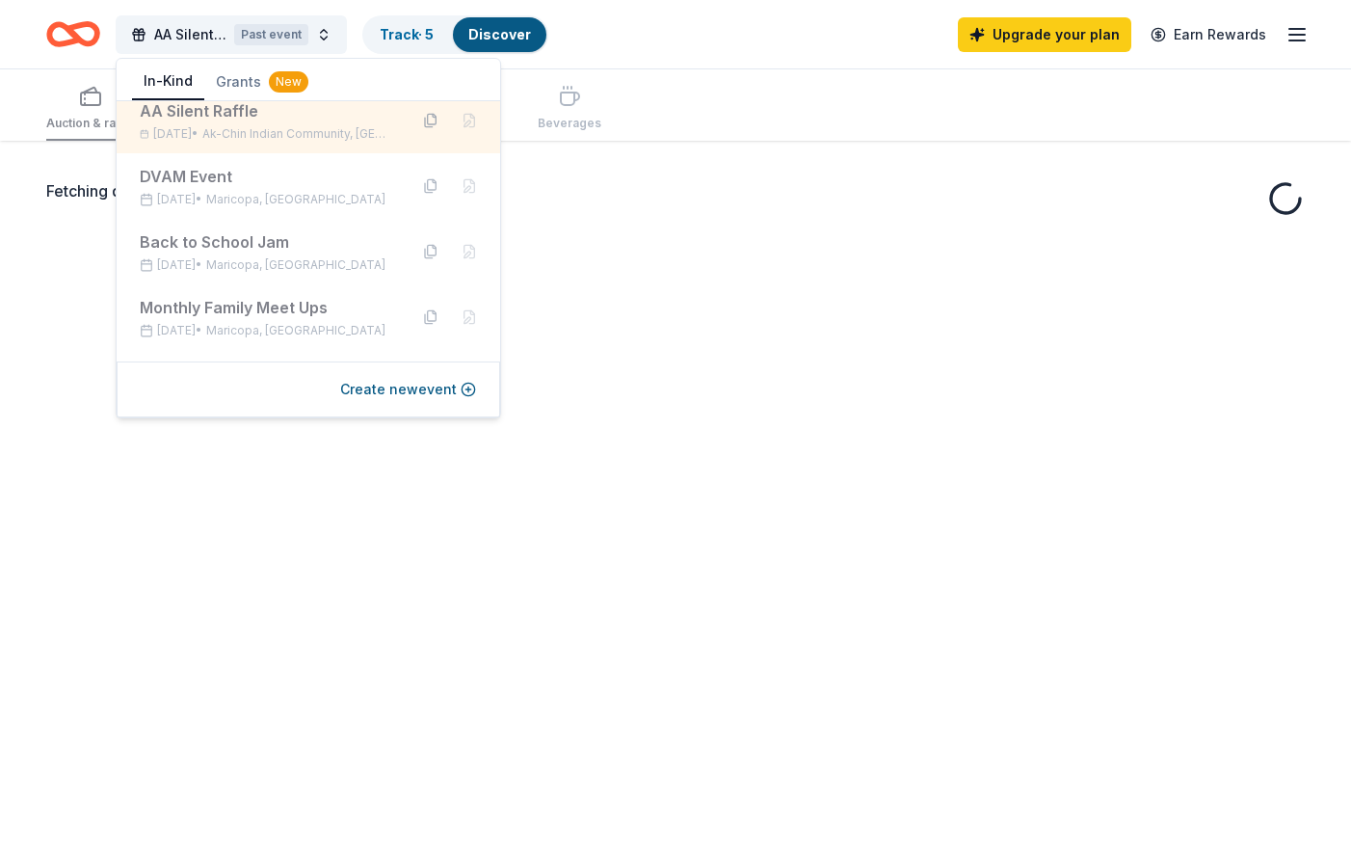
click at [416, 117] on button at bounding box center [430, 120] width 31 height 31
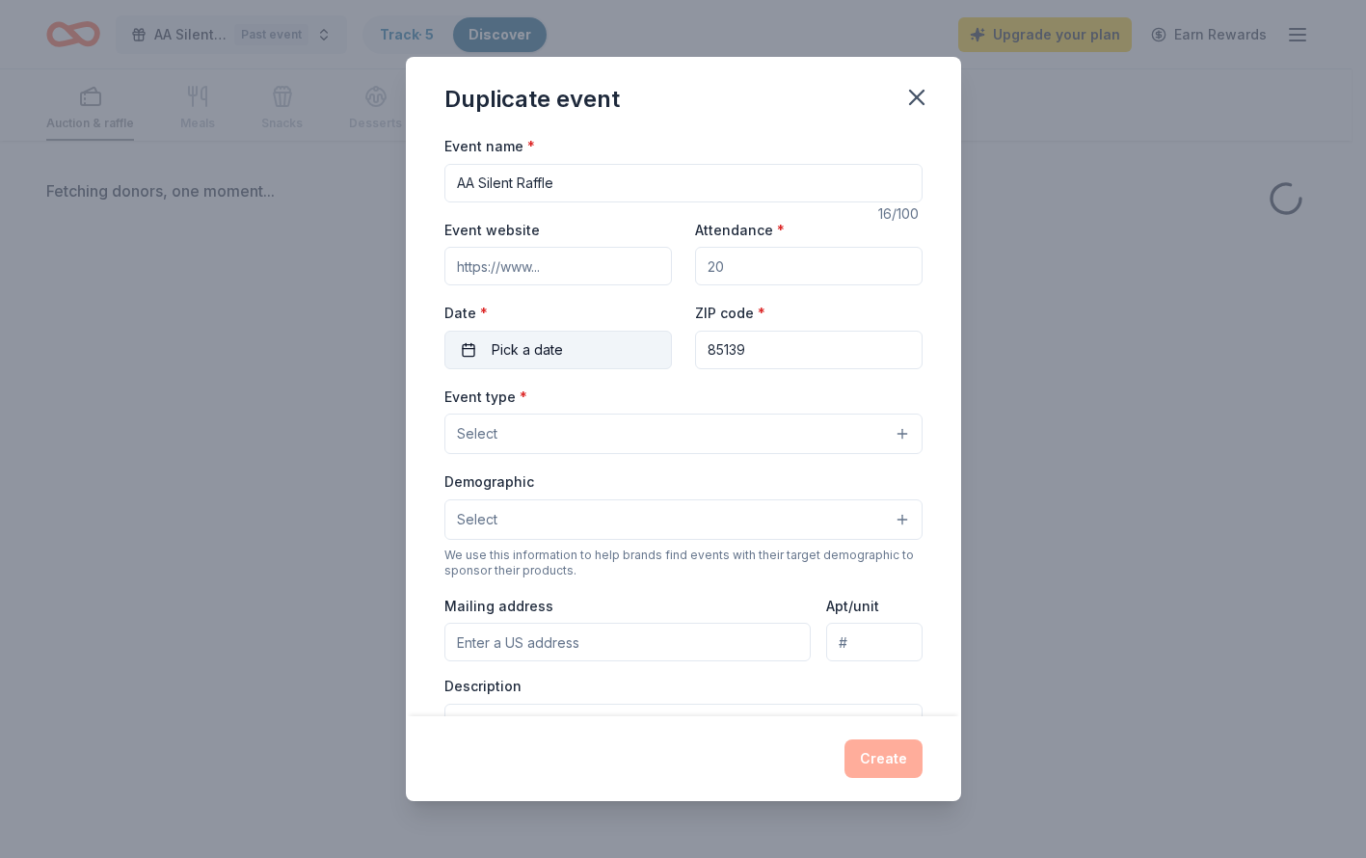
click at [539, 340] on span "Pick a date" at bounding box center [527, 349] width 71 height 23
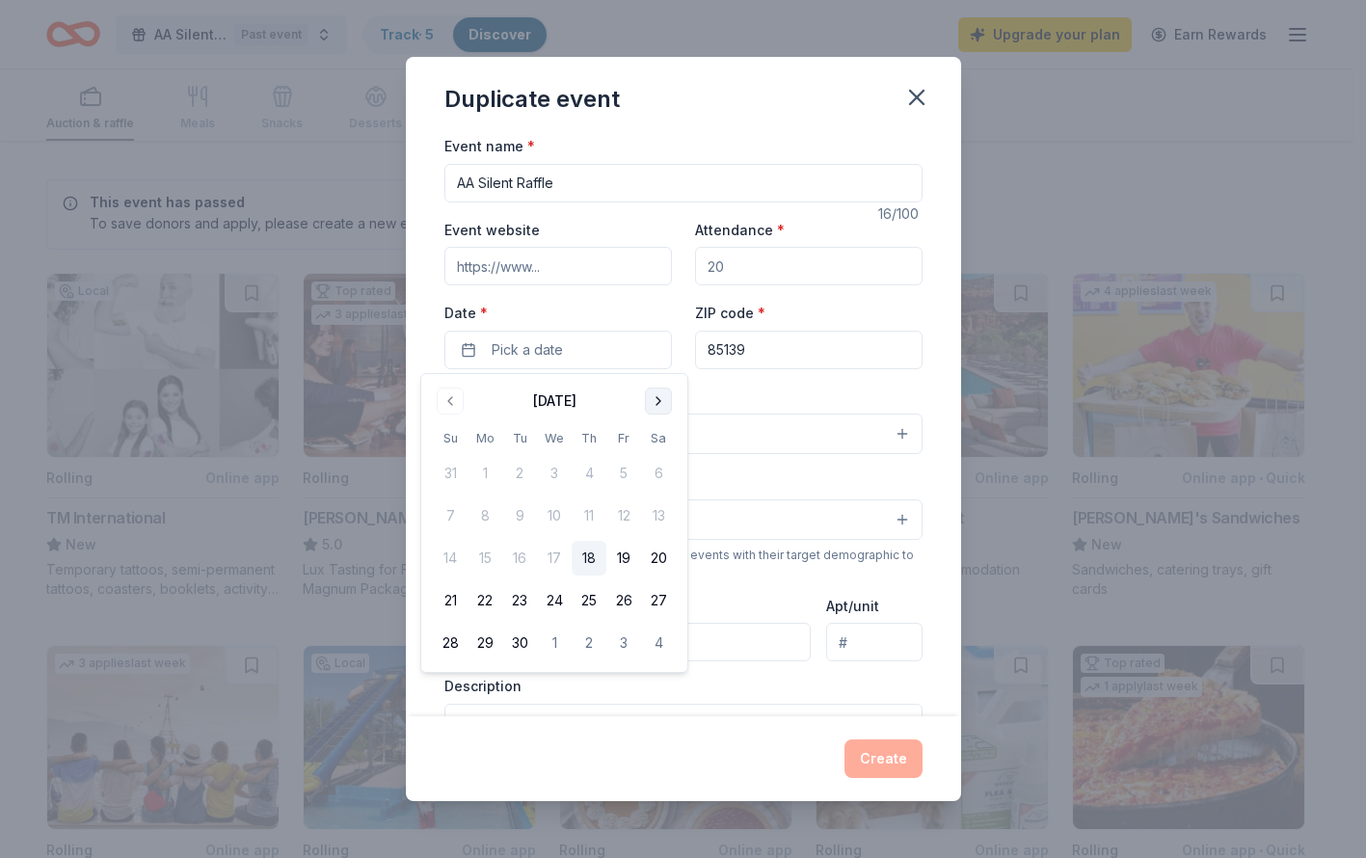
click at [656, 402] on button "Go to next month" at bounding box center [658, 400] width 27 height 27
click at [663, 559] on button "18" at bounding box center [658, 558] width 35 height 35
click at [784, 374] on div "Event name * AA Silent Raffle 16 /100 Event website Attendance * Date * [DATE] …" at bounding box center [683, 579] width 478 height 891
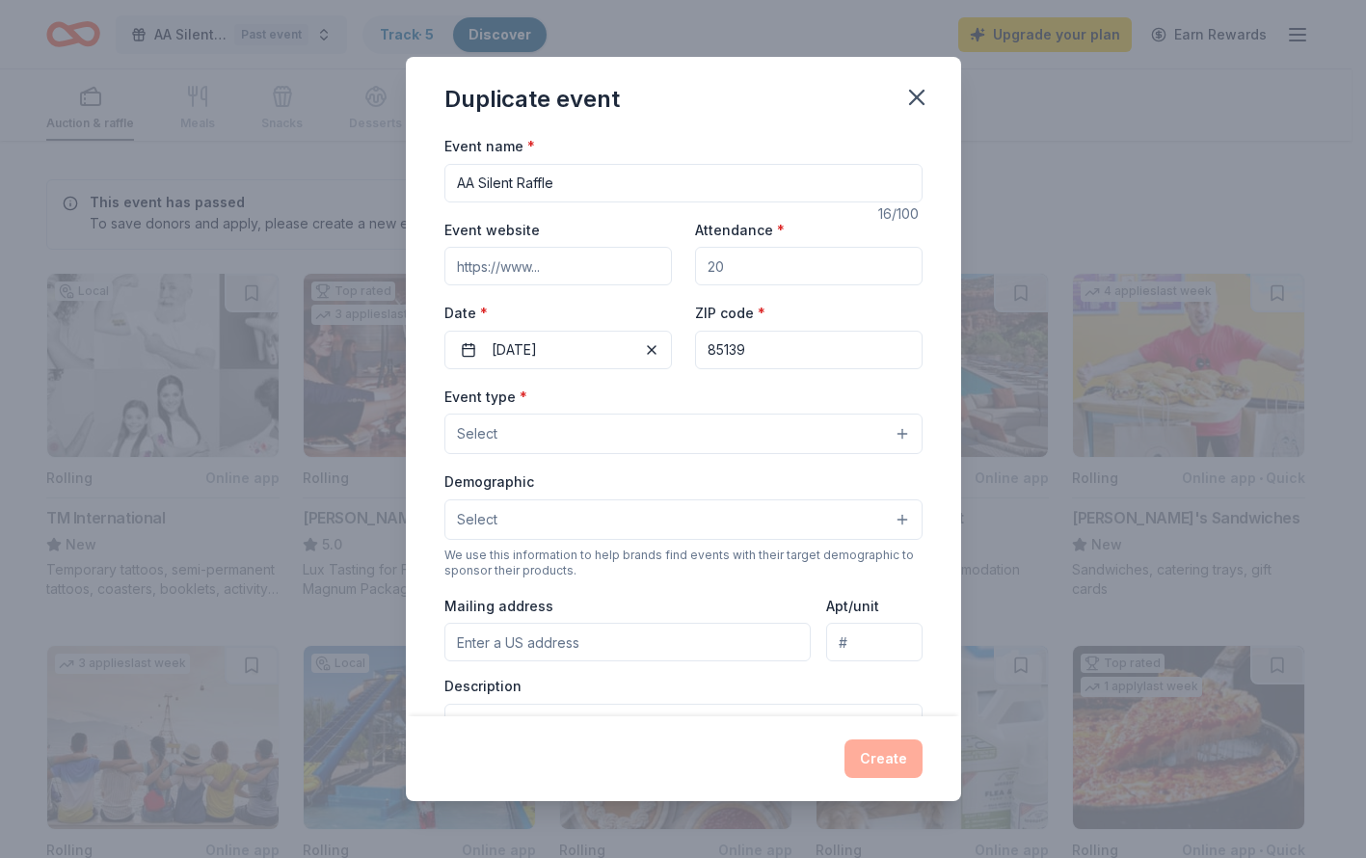
click at [650, 427] on button "Select" at bounding box center [683, 434] width 478 height 40
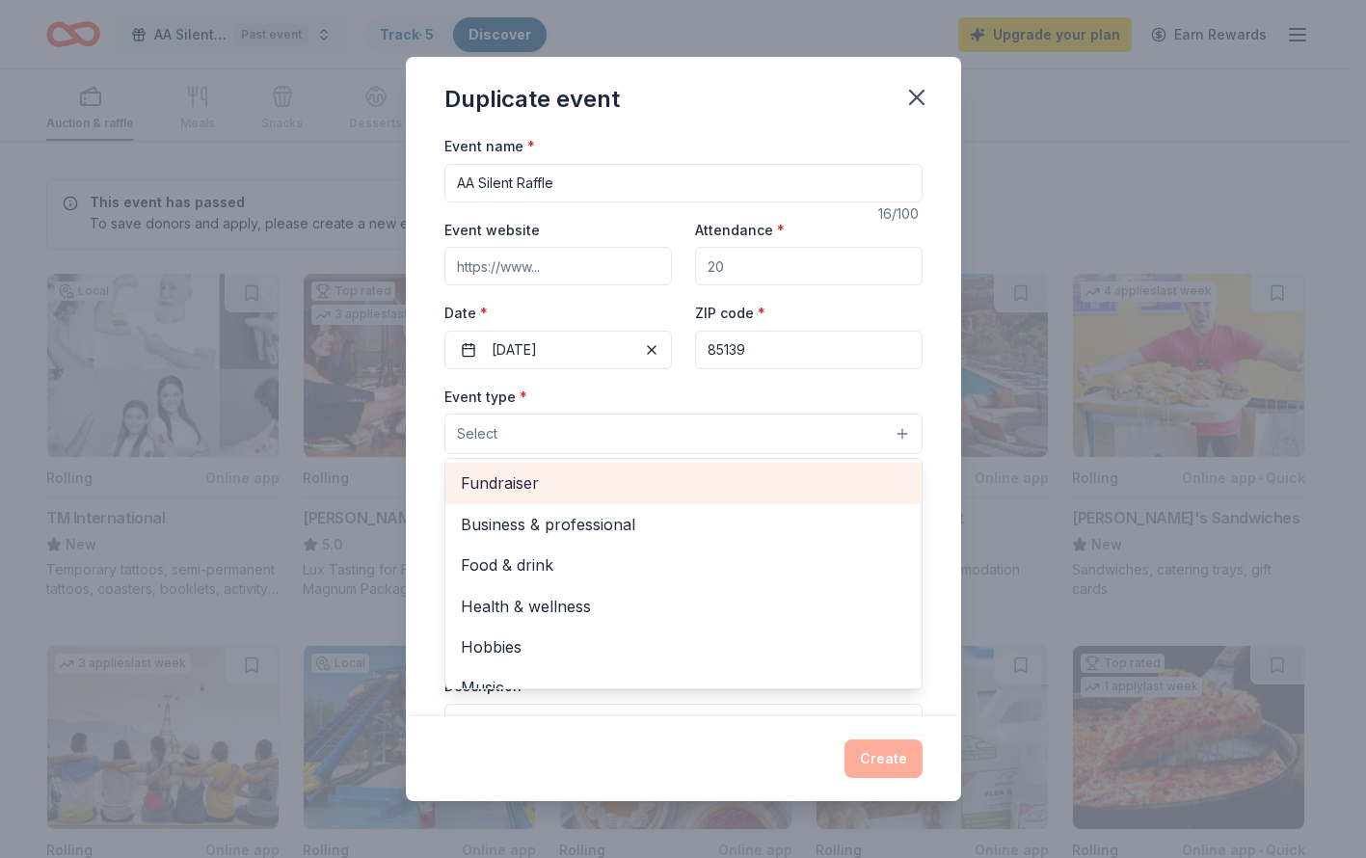
click at [628, 466] on div "Fundraiser" at bounding box center [683, 483] width 476 height 40
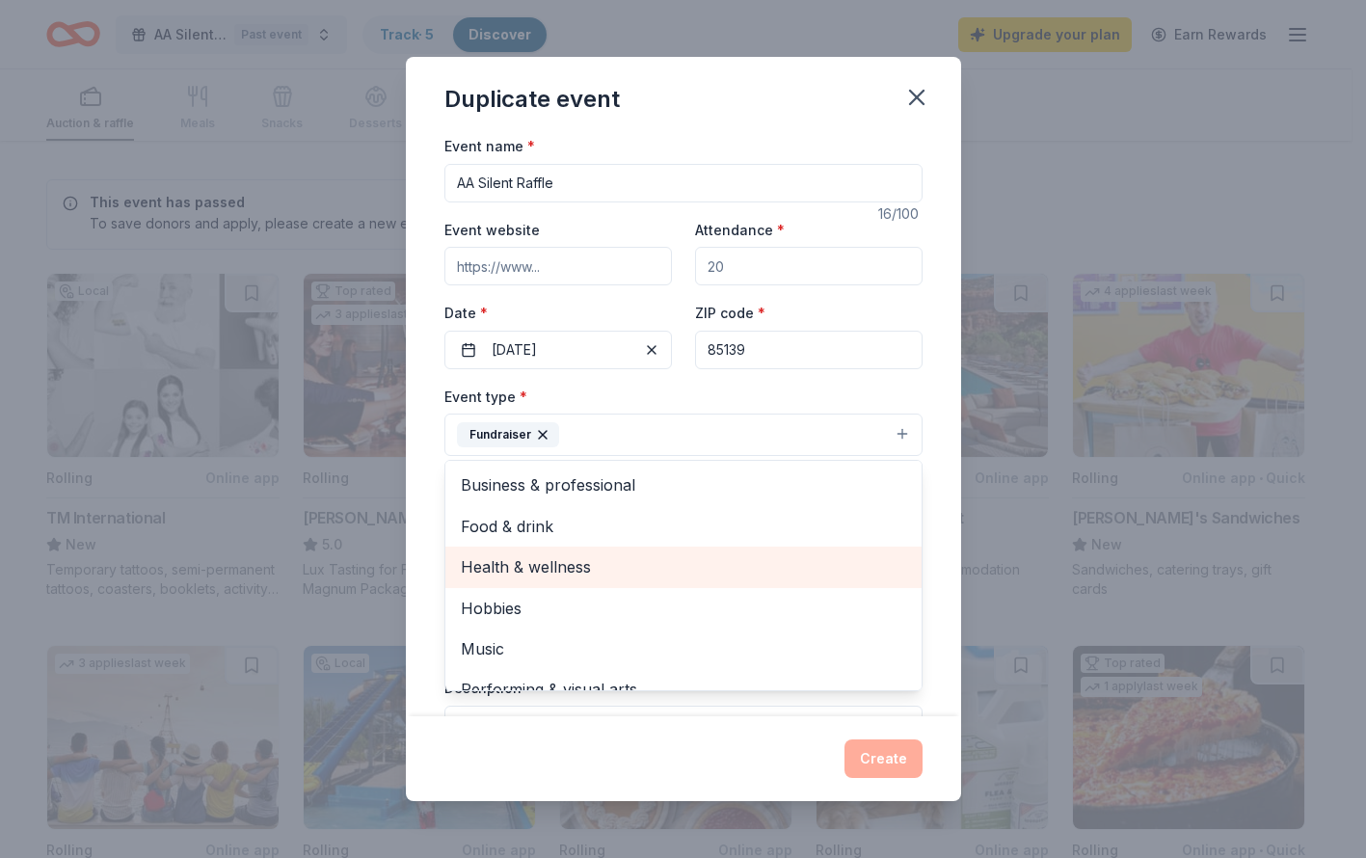
scroll to position [23, 0]
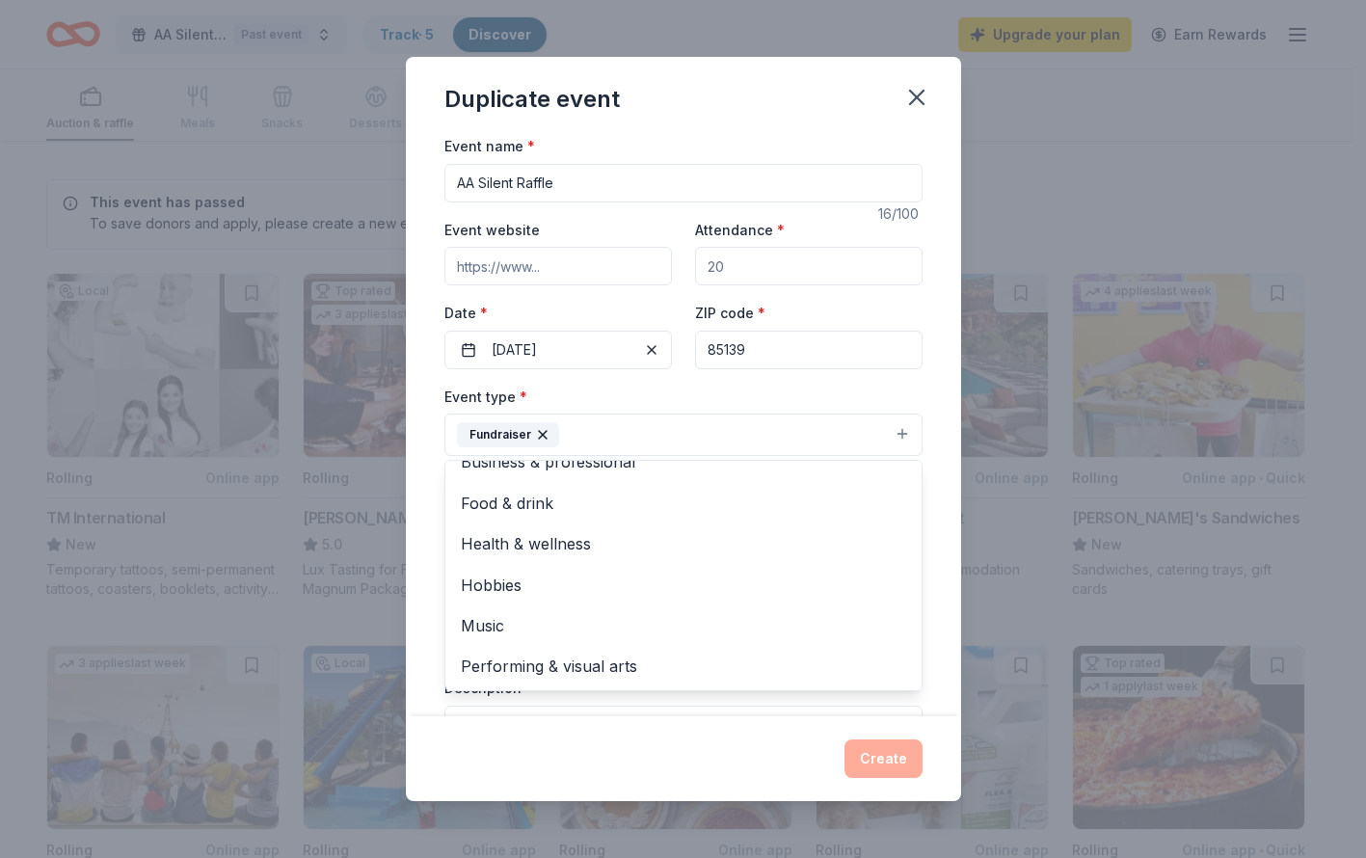
click at [642, 375] on div "Event name * AA Silent Raffle 16 /100 Event website Attendance * Date * [DATE] …" at bounding box center [683, 580] width 478 height 893
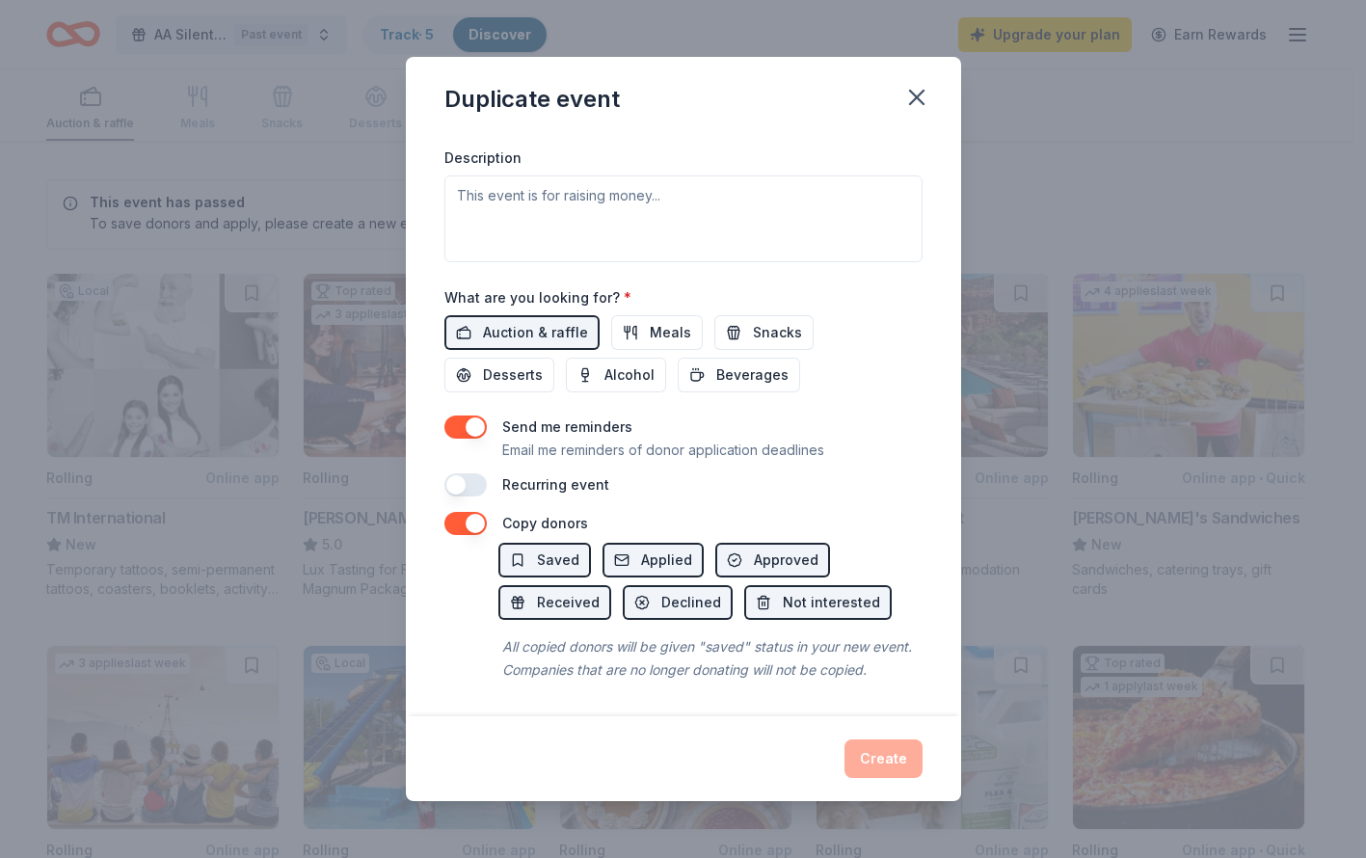
scroll to position [552, 0]
click at [633, 358] on button "Alcohol" at bounding box center [616, 375] width 100 height 35
click at [559, 548] on span "Saved" at bounding box center [558, 559] width 42 height 23
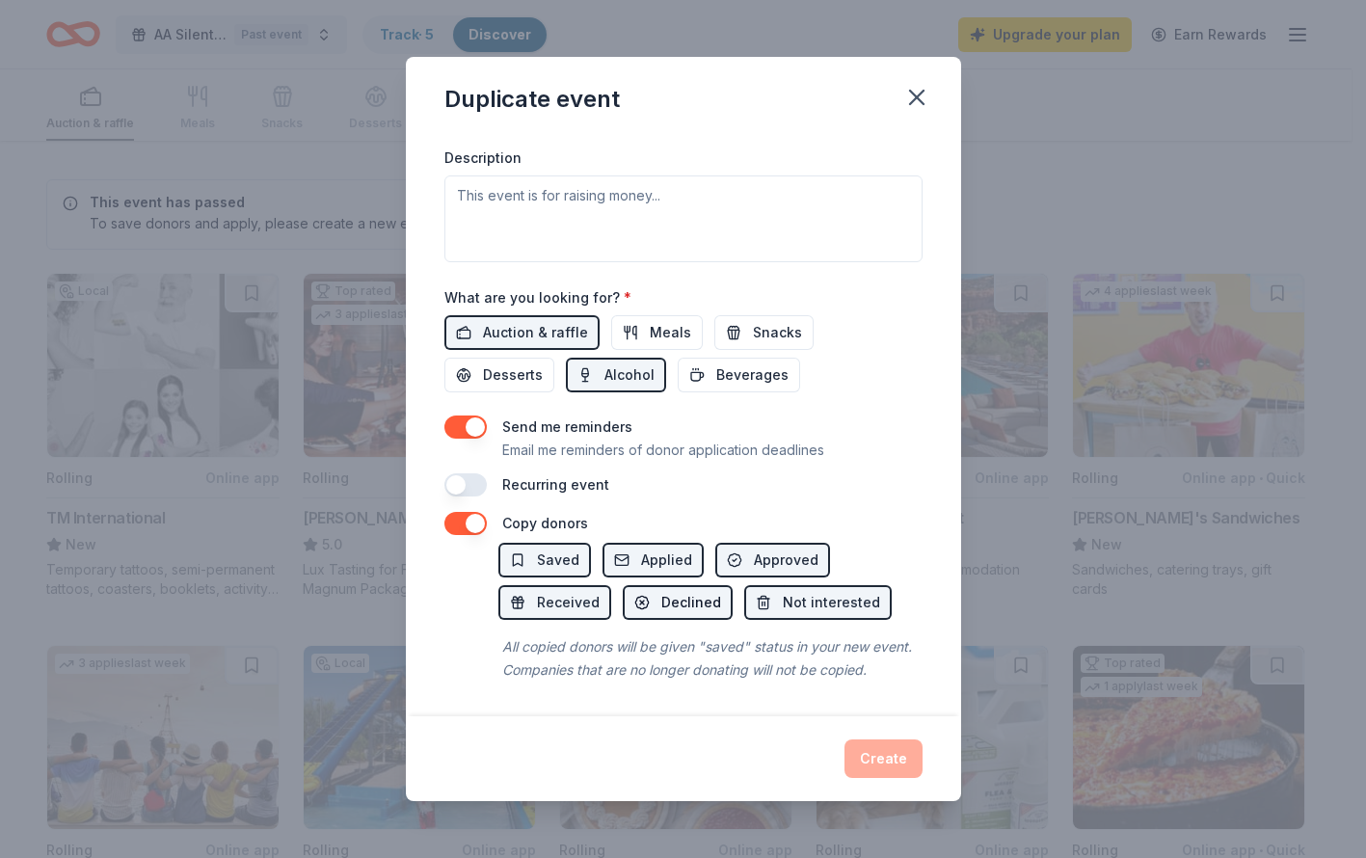
click at [694, 591] on span "Declined" at bounding box center [691, 602] width 60 height 23
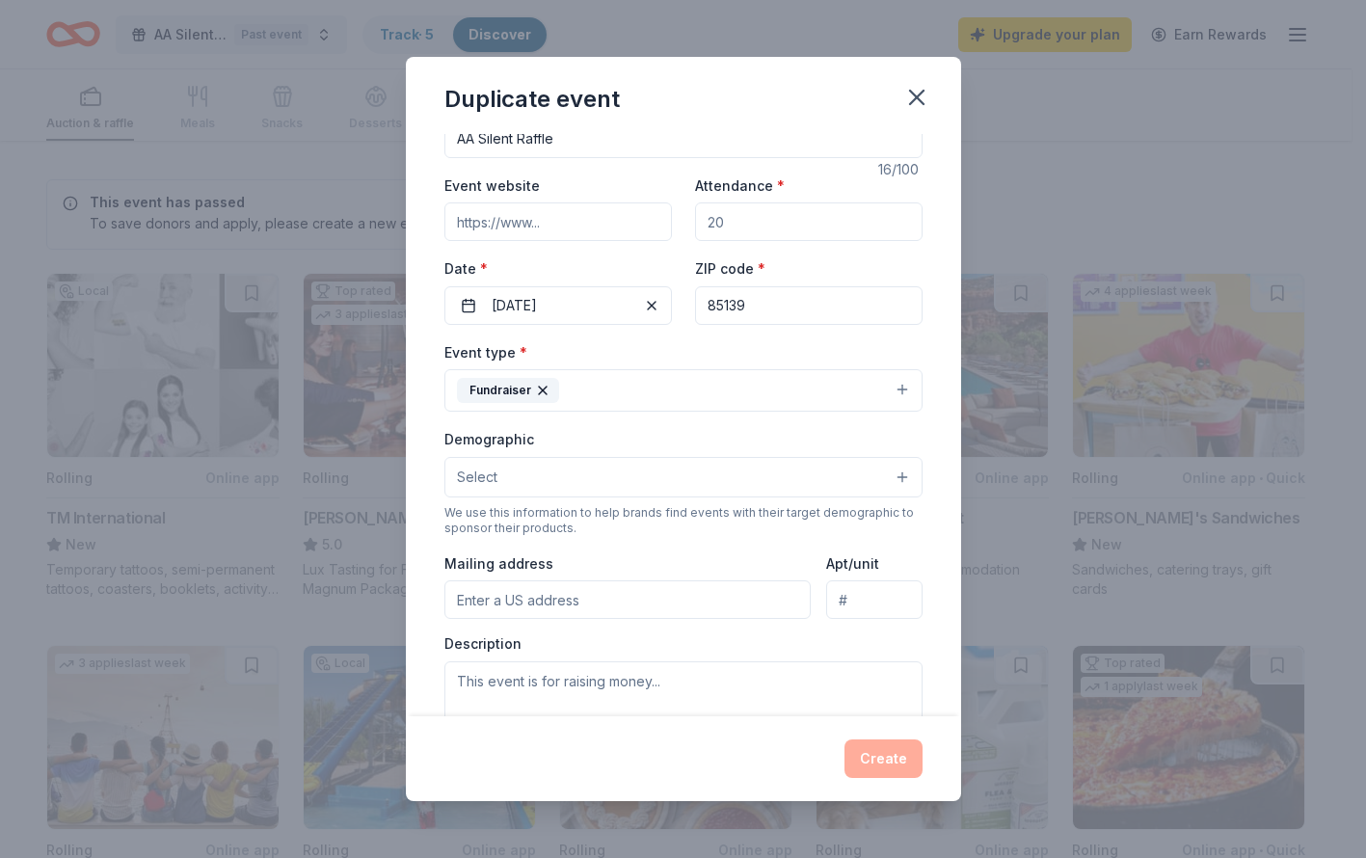
scroll to position [0, 0]
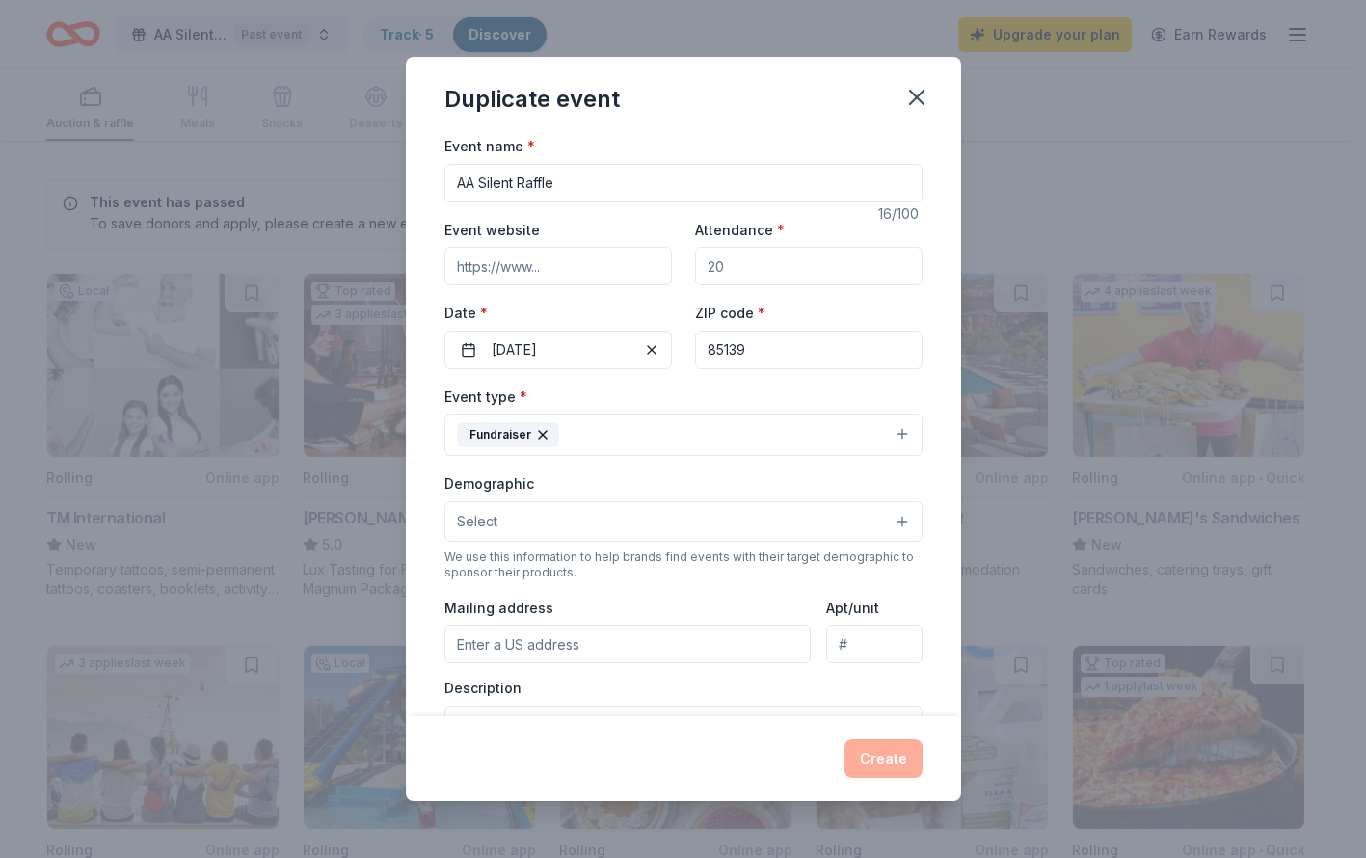
click at [762, 247] on input "Attendance *" at bounding box center [808, 266] width 227 height 39
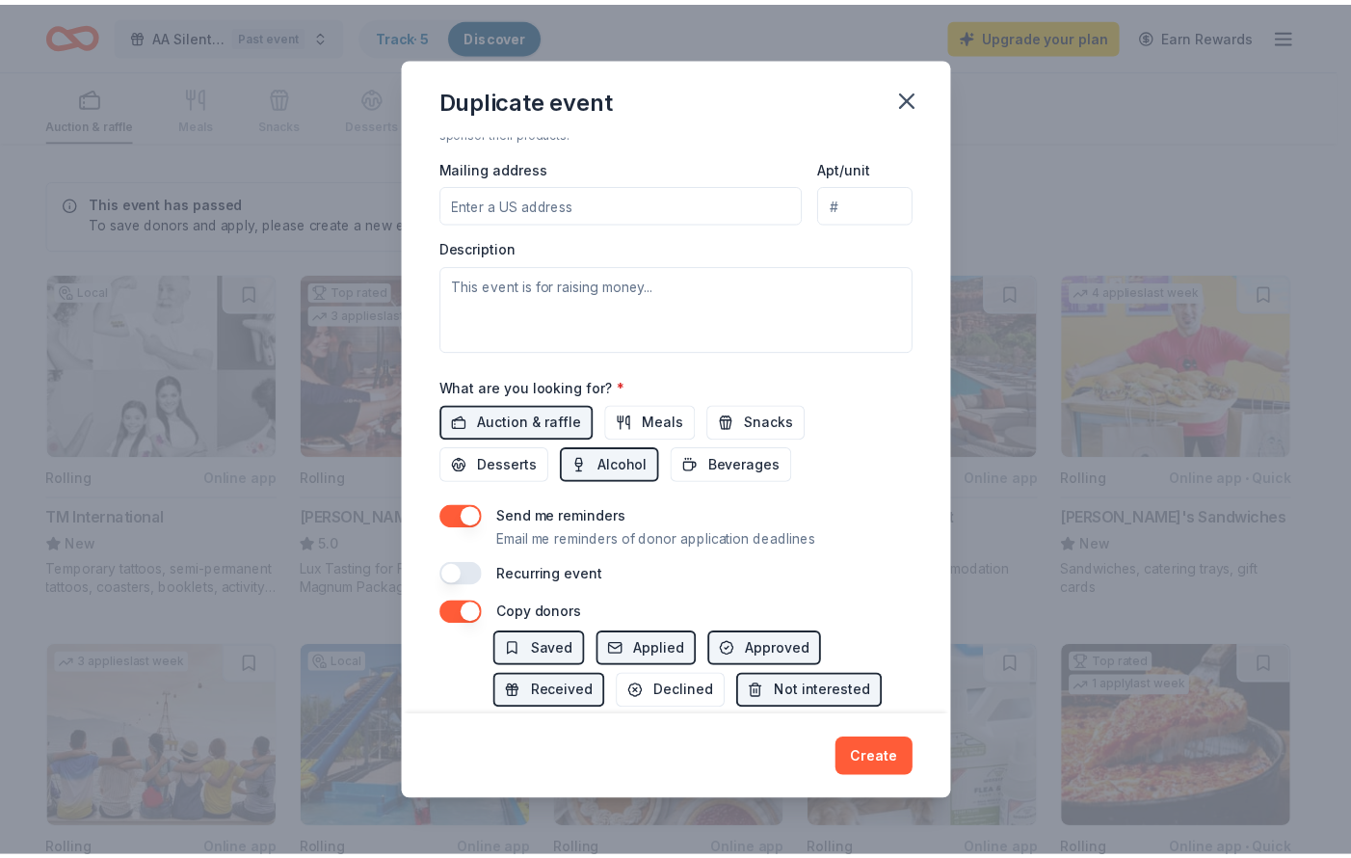
scroll to position [553, 0]
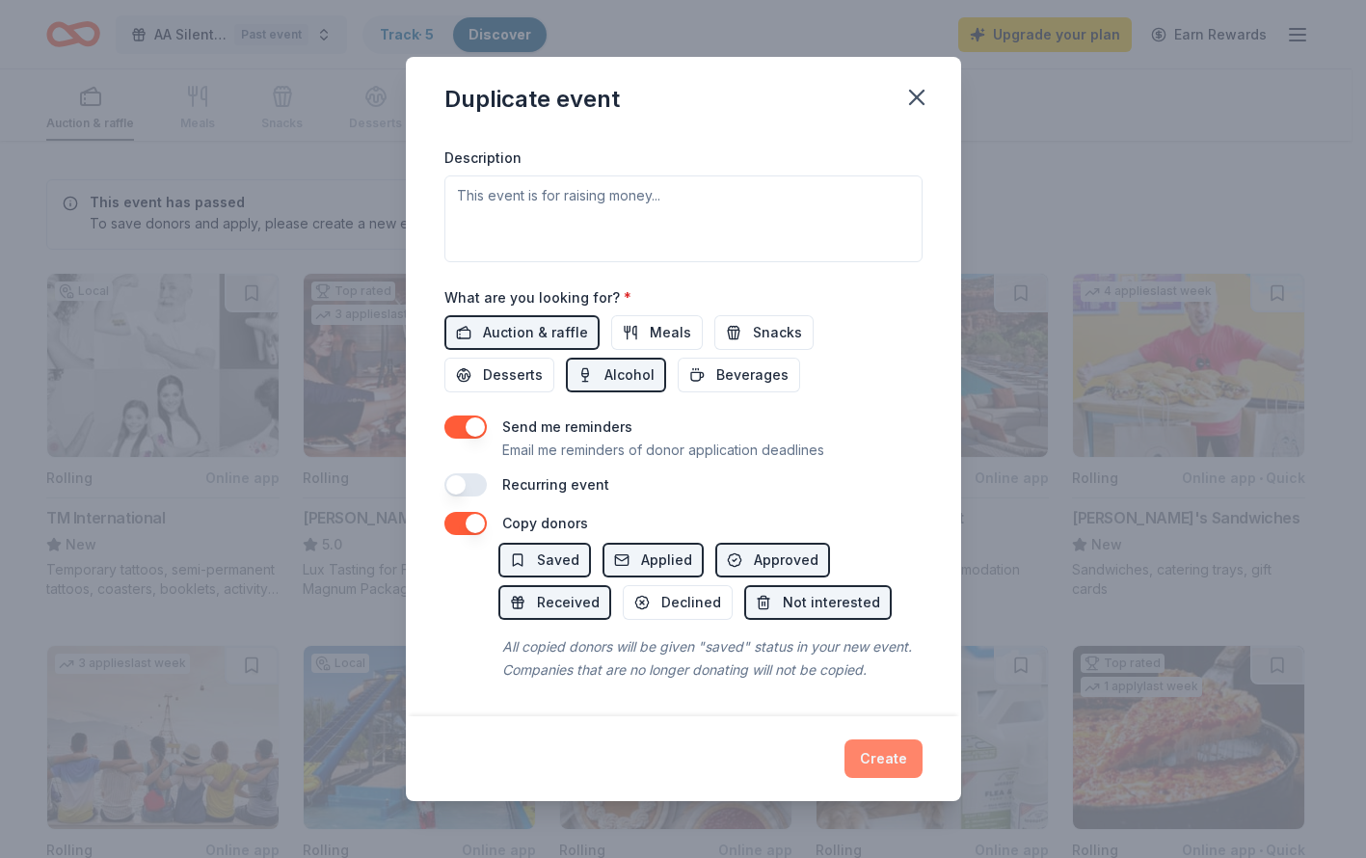
type input "250"
click at [908, 762] on button "Create" at bounding box center [883, 758] width 78 height 39
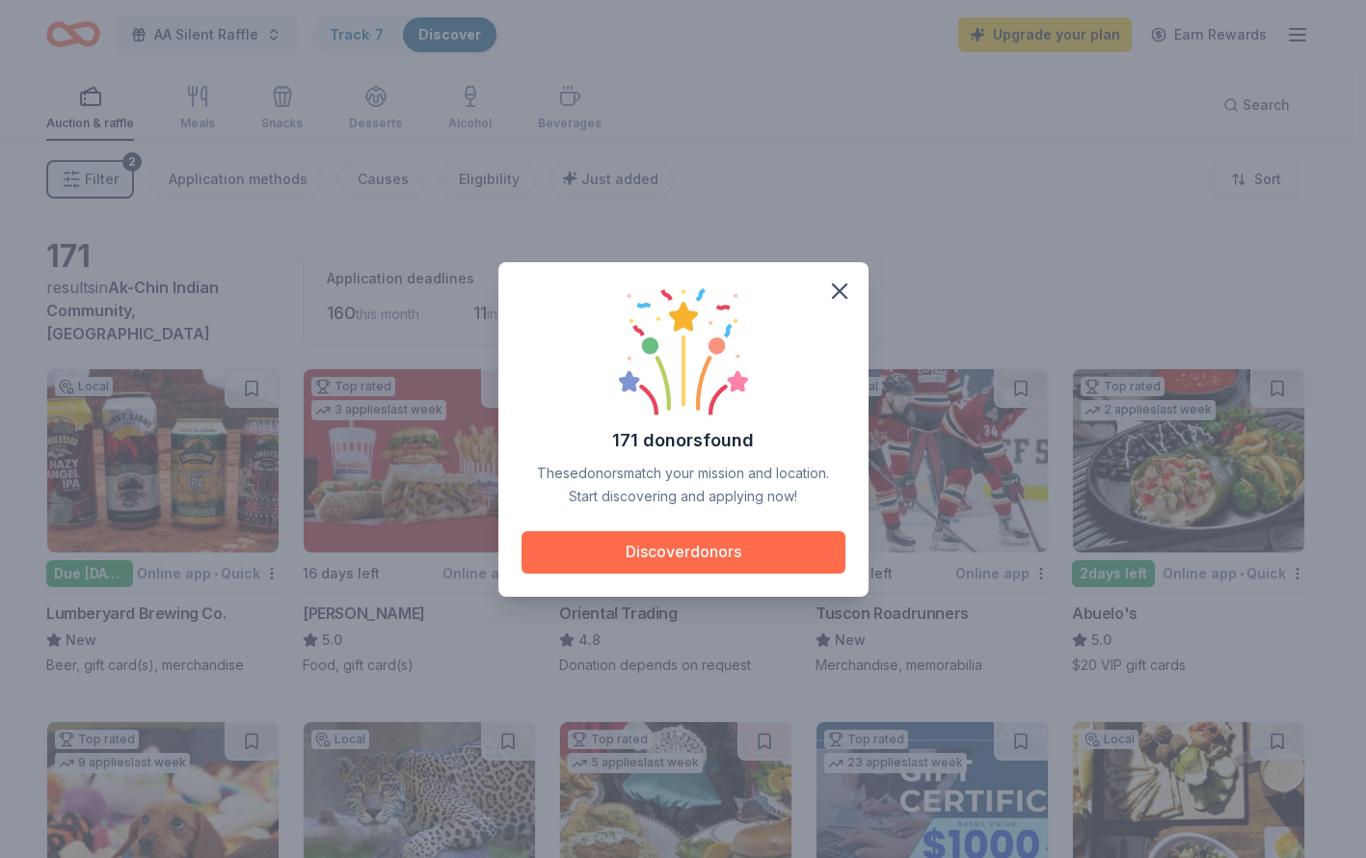
click at [827, 542] on button "Discover donors" at bounding box center [683, 552] width 324 height 42
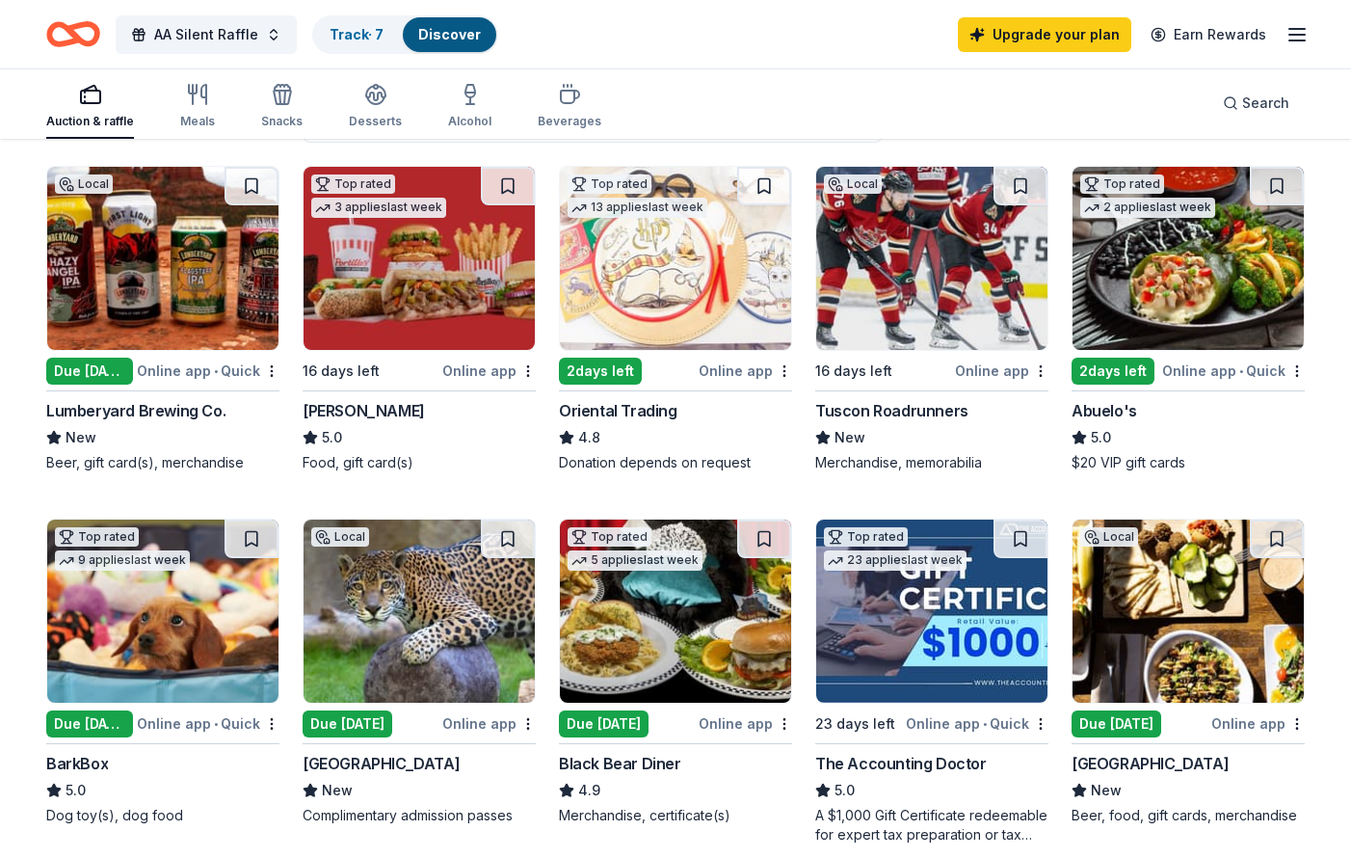
scroll to position [206, 0]
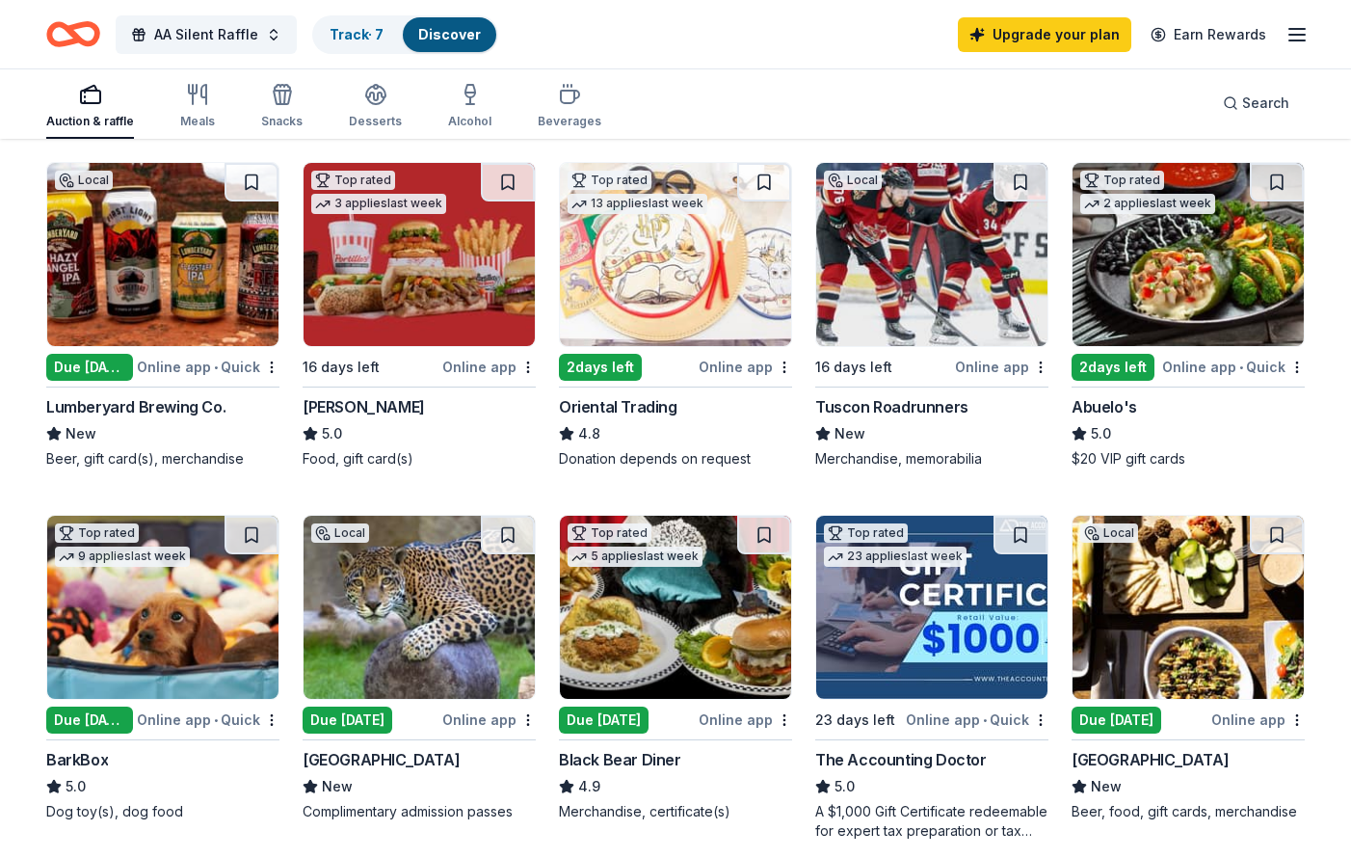
click at [1046, 65] on div "AA Silent Raffle Track · 7 Discover Upgrade your plan Earn Rewards" at bounding box center [675, 34] width 1351 height 68
click at [1050, 33] on link "Upgrade your plan" at bounding box center [1045, 34] width 174 height 35
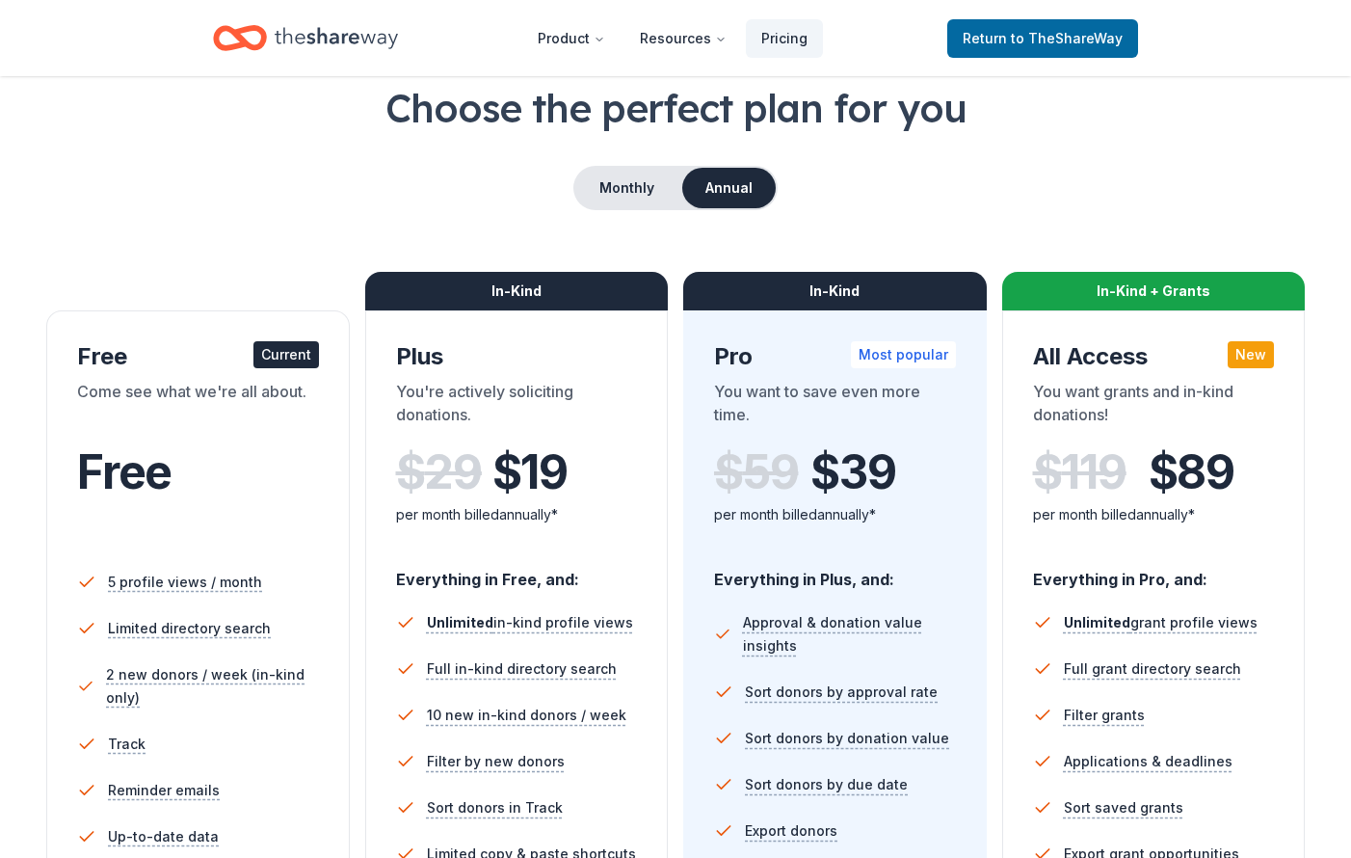
scroll to position [92, 0]
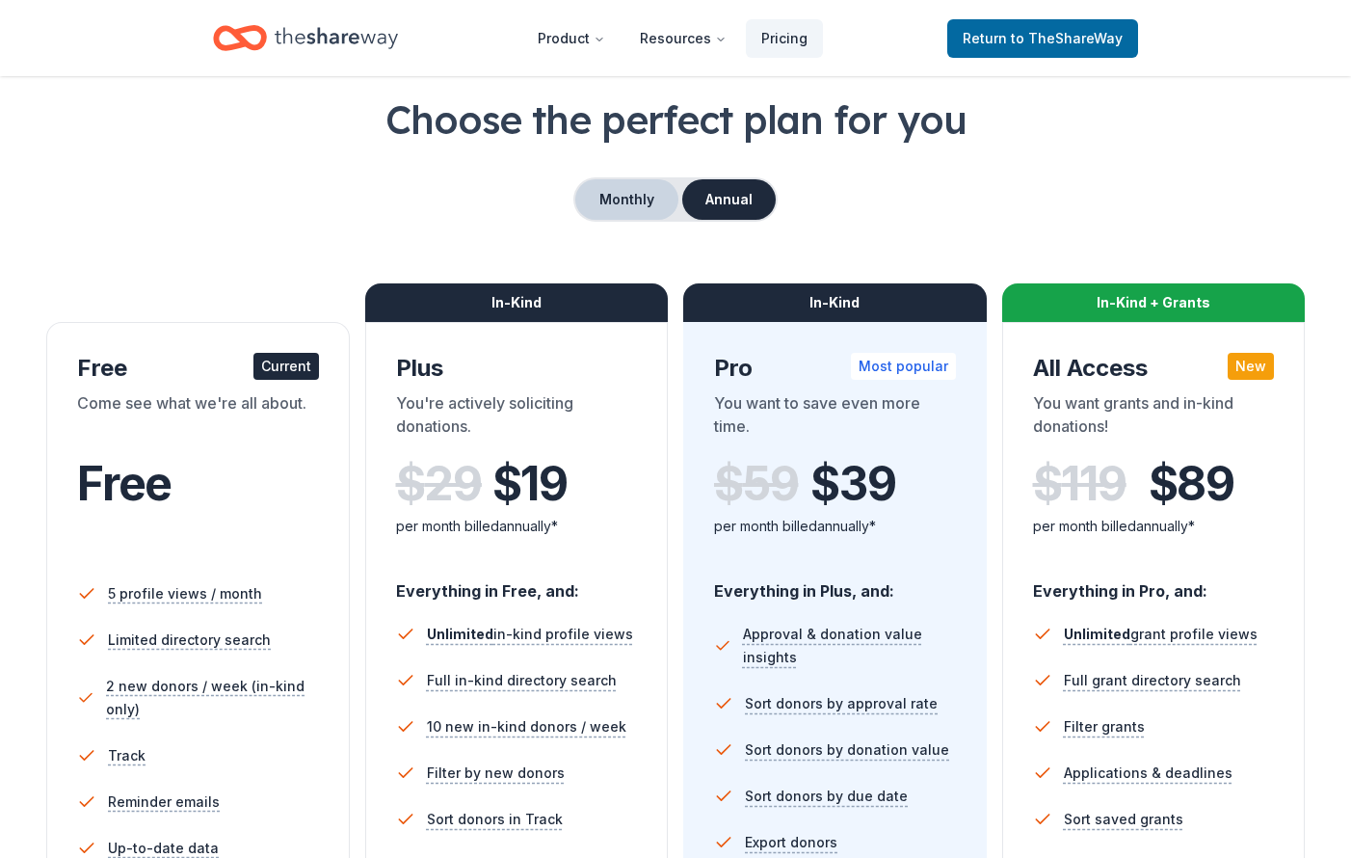
click at [610, 203] on button "Monthly" at bounding box center [626, 199] width 103 height 40
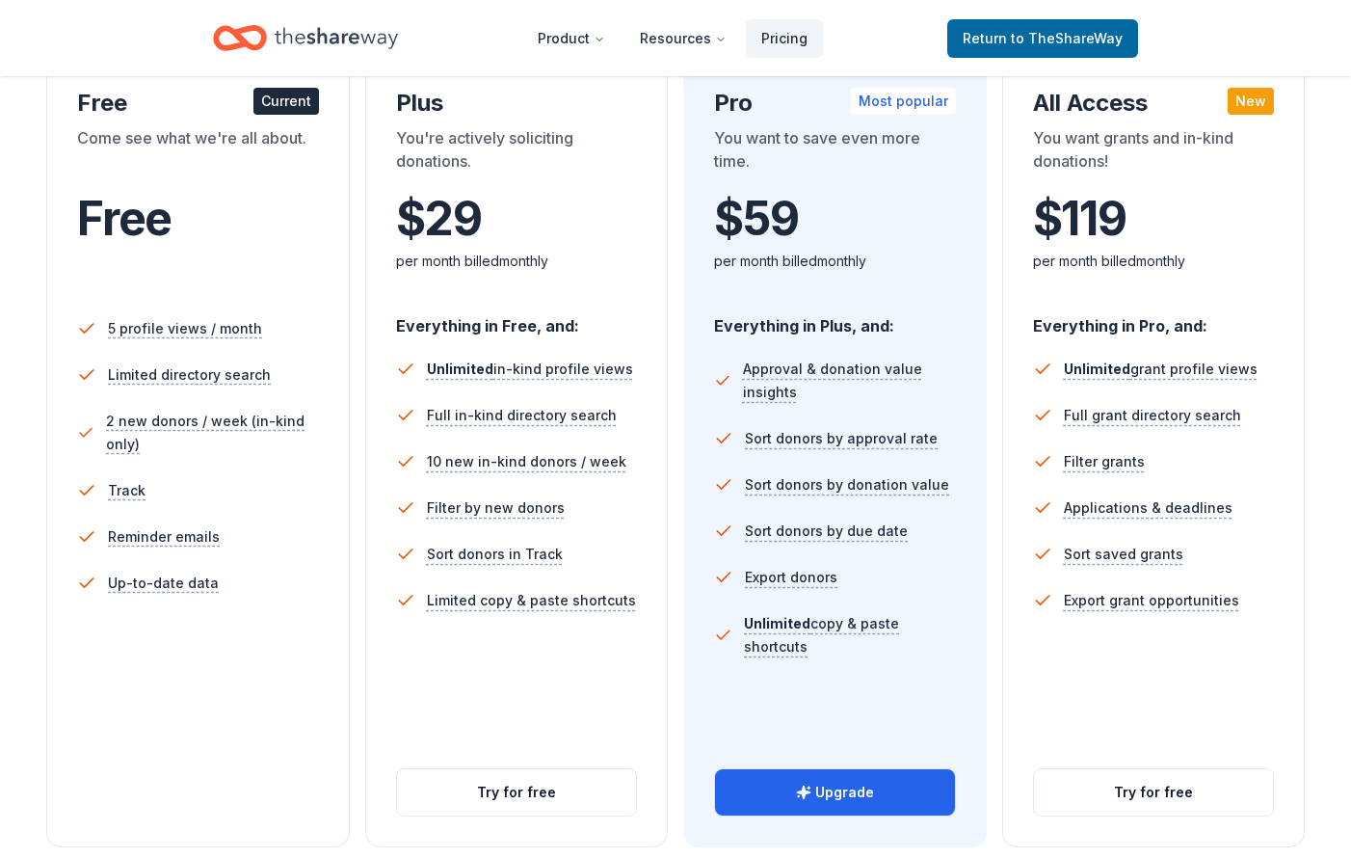
scroll to position [347, 0]
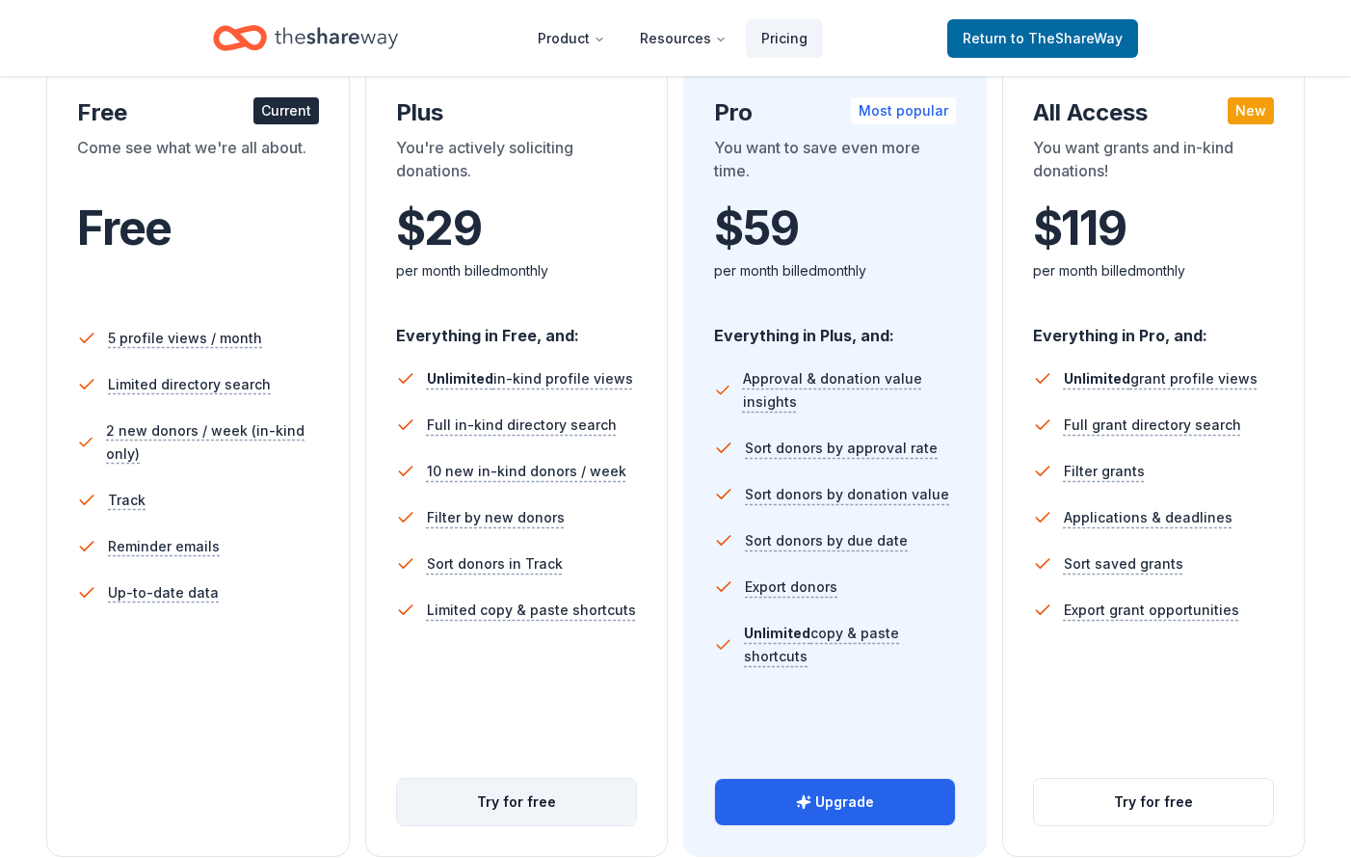
click at [561, 814] on button "Try for free" at bounding box center [517, 802] width 240 height 46
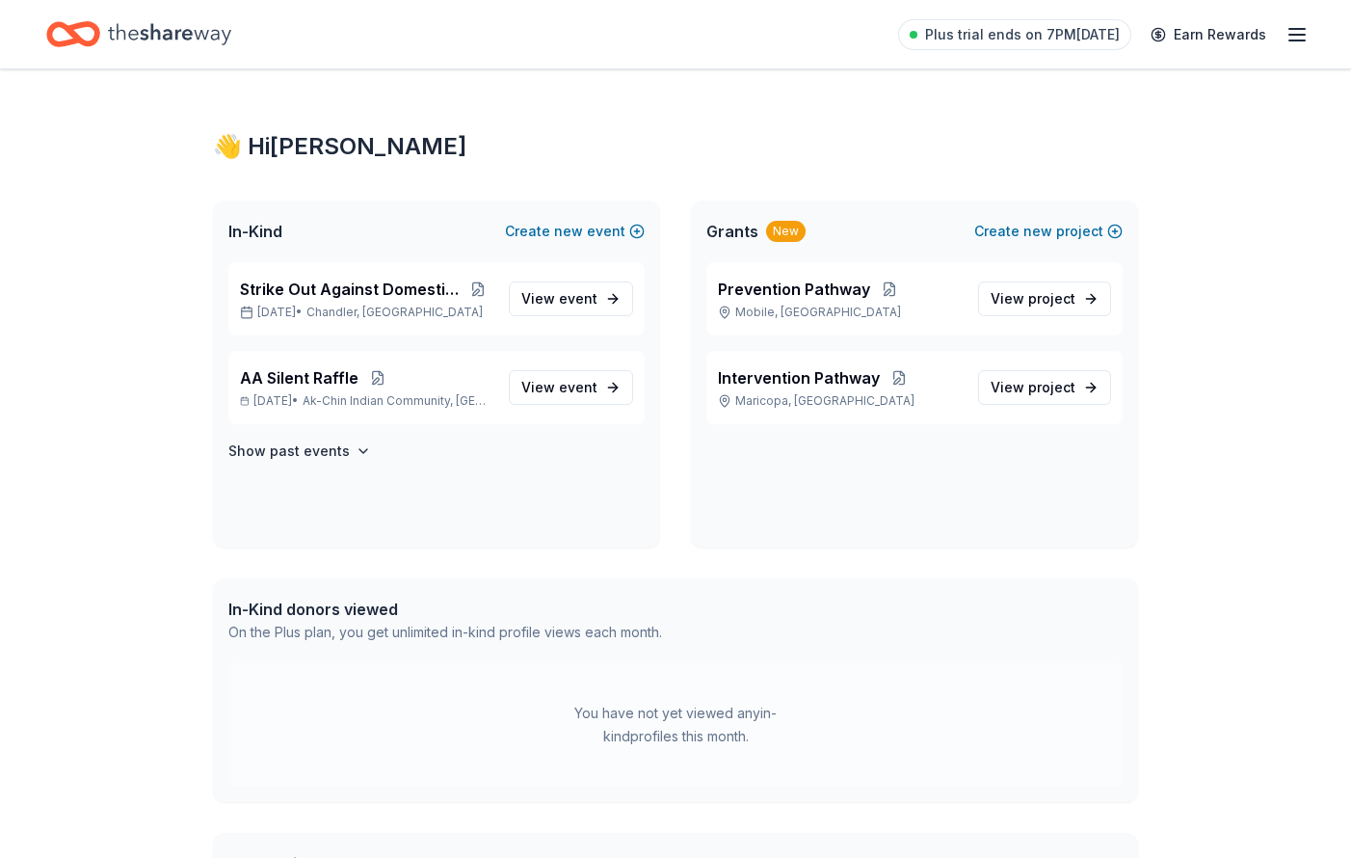
click at [635, 82] on div "👋 Hi [PERSON_NAME] In-Kind Create new event Strike Out Against Domestic Violenc…" at bounding box center [675, 593] width 987 height 1049
